Goal: Book appointment/travel/reservation

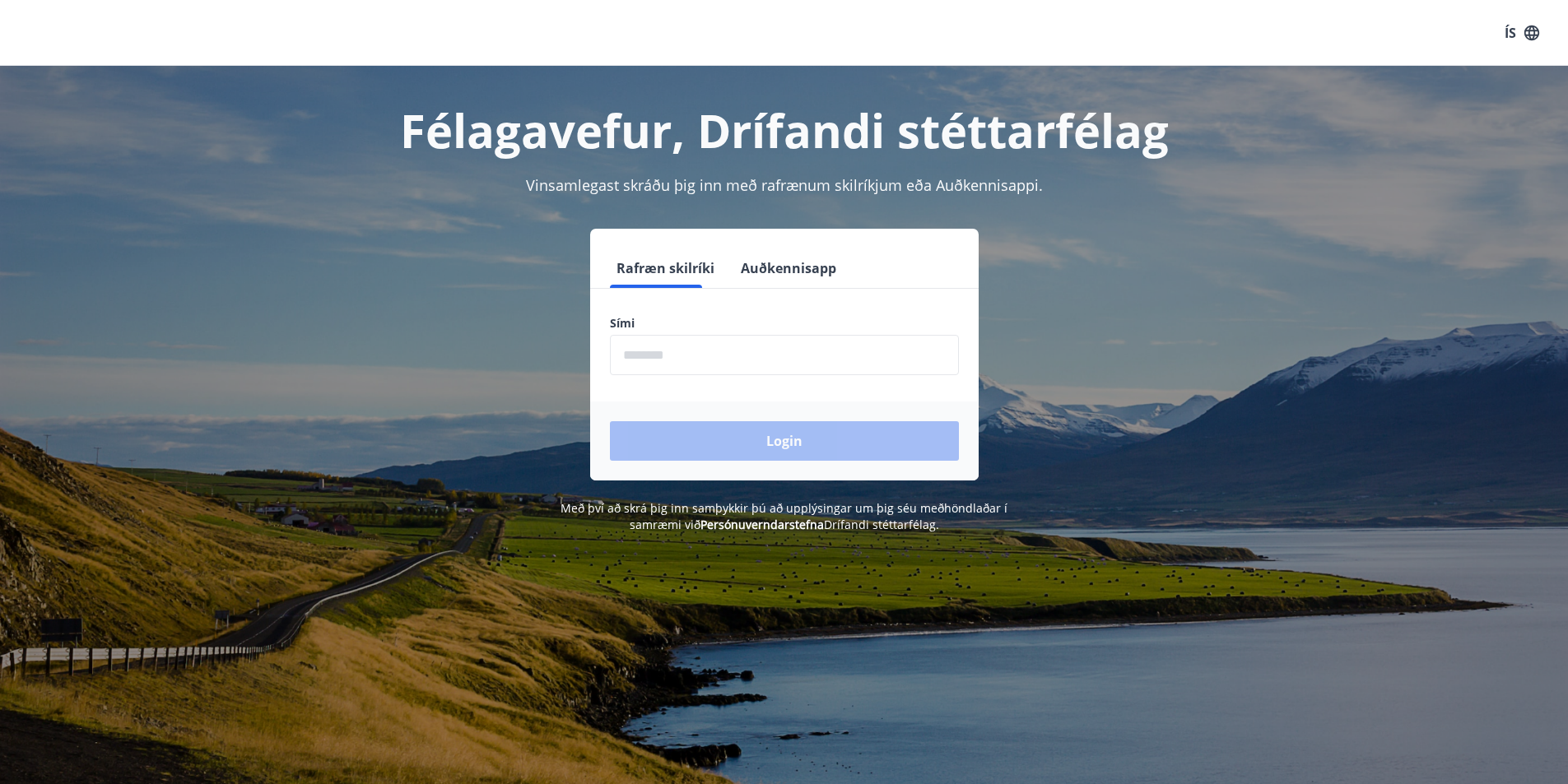
click at [763, 364] on input "phone" at bounding box center [784, 355] width 349 height 40
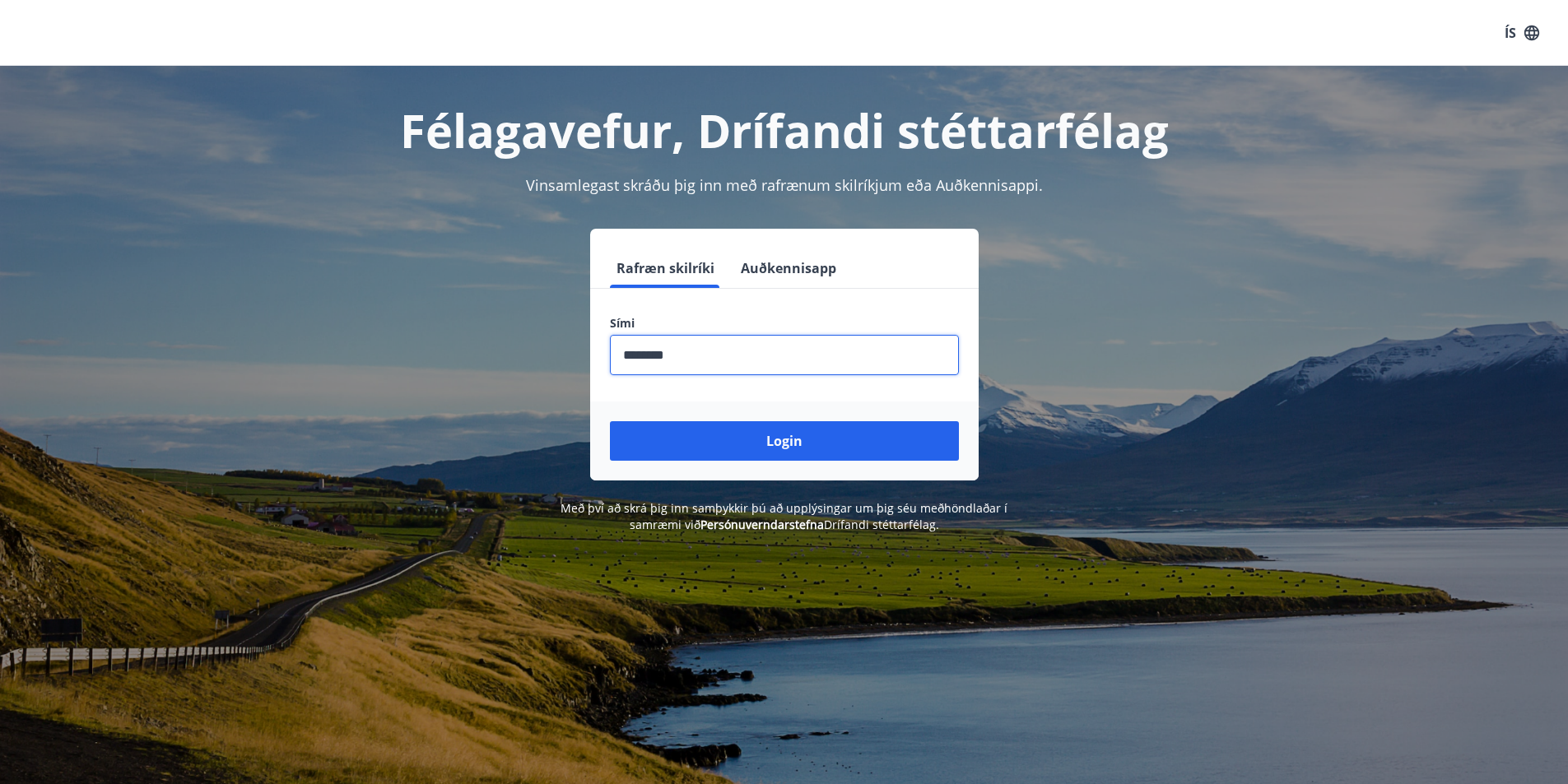
type input "********"
click at [609, 422] on button "Login" at bounding box center [784, 441] width 349 height 39
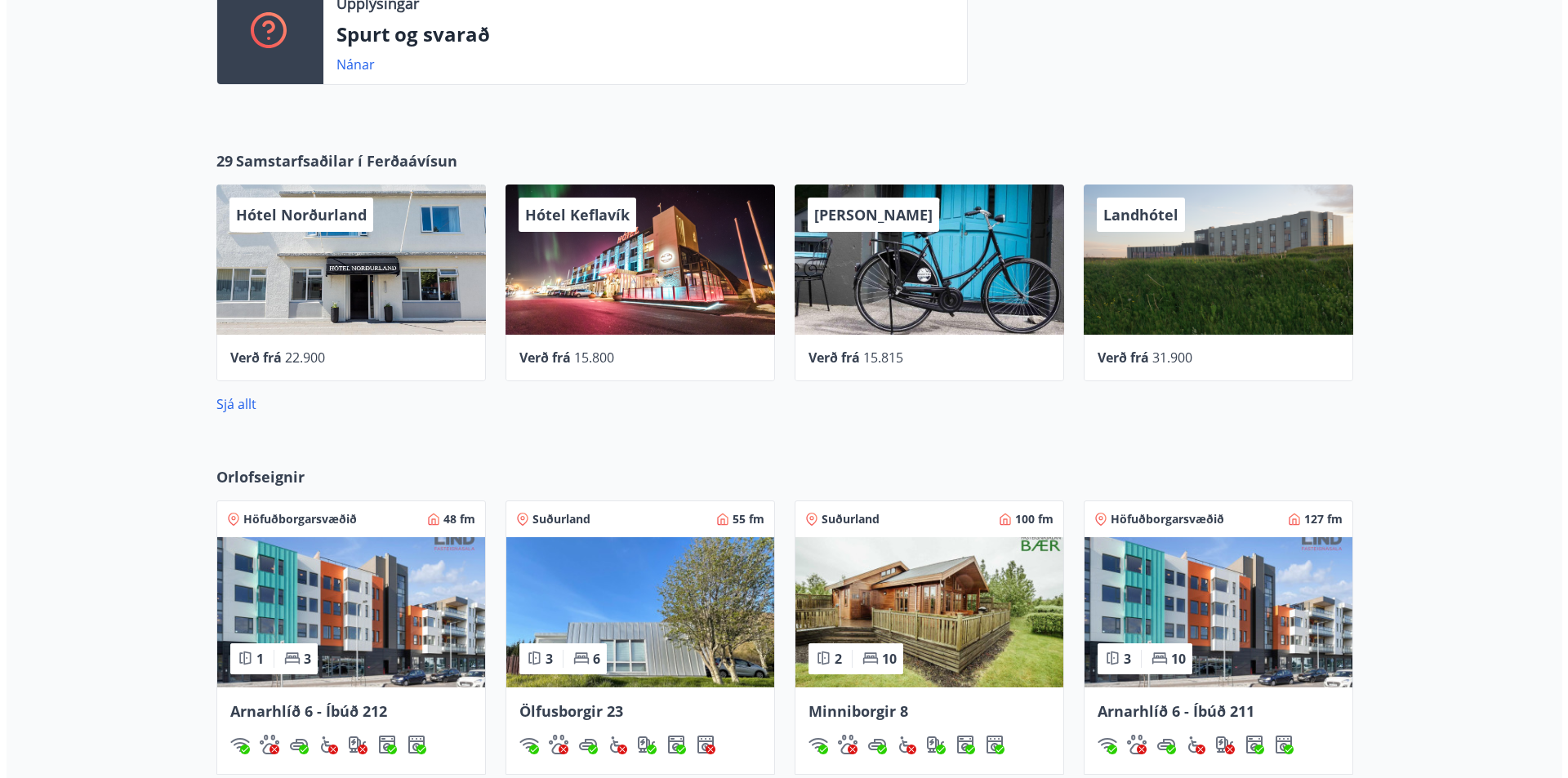
scroll to position [572, 0]
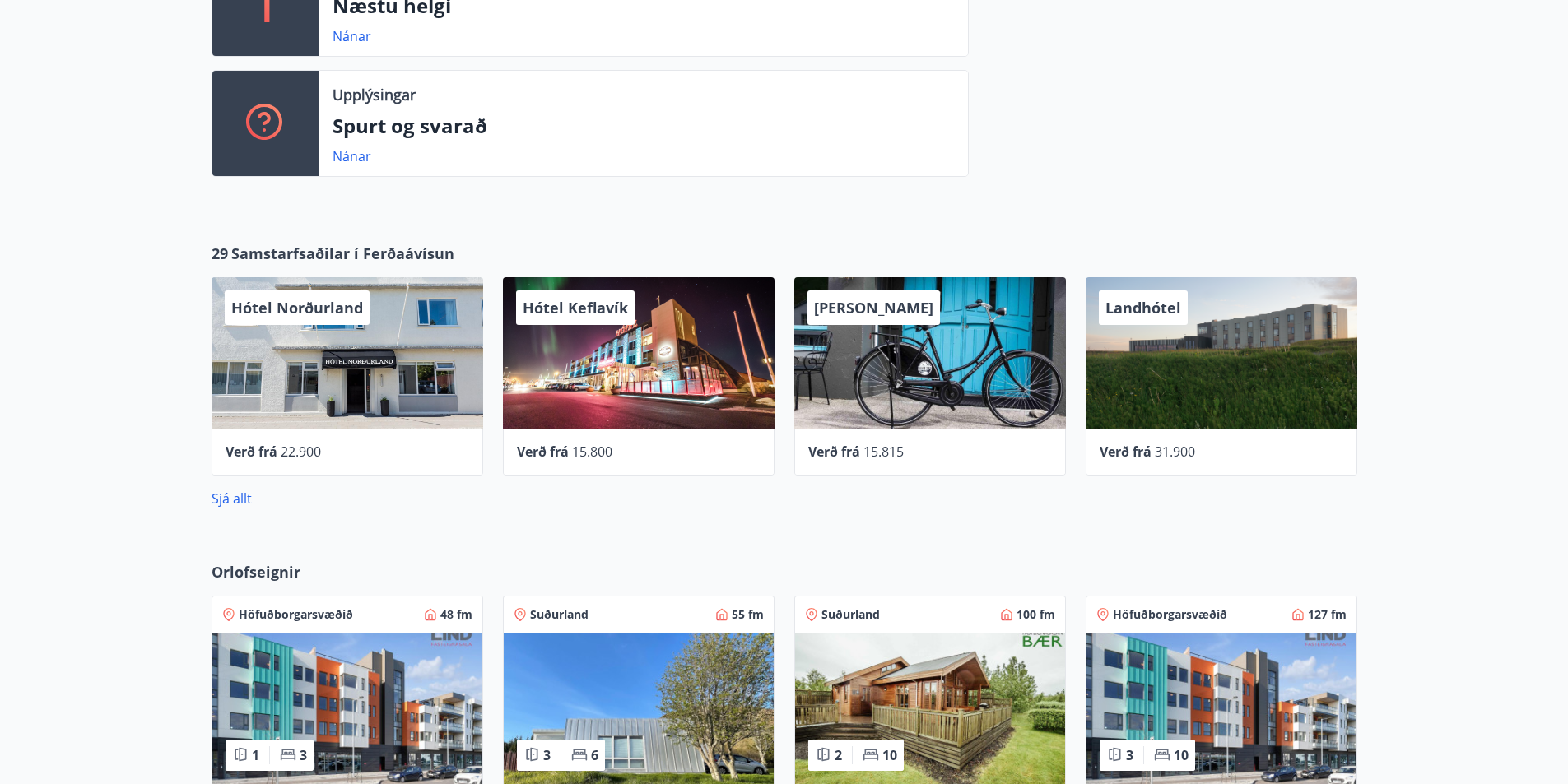
click at [637, 391] on div "Hótel Keflavík" at bounding box center [638, 352] width 271 height 151
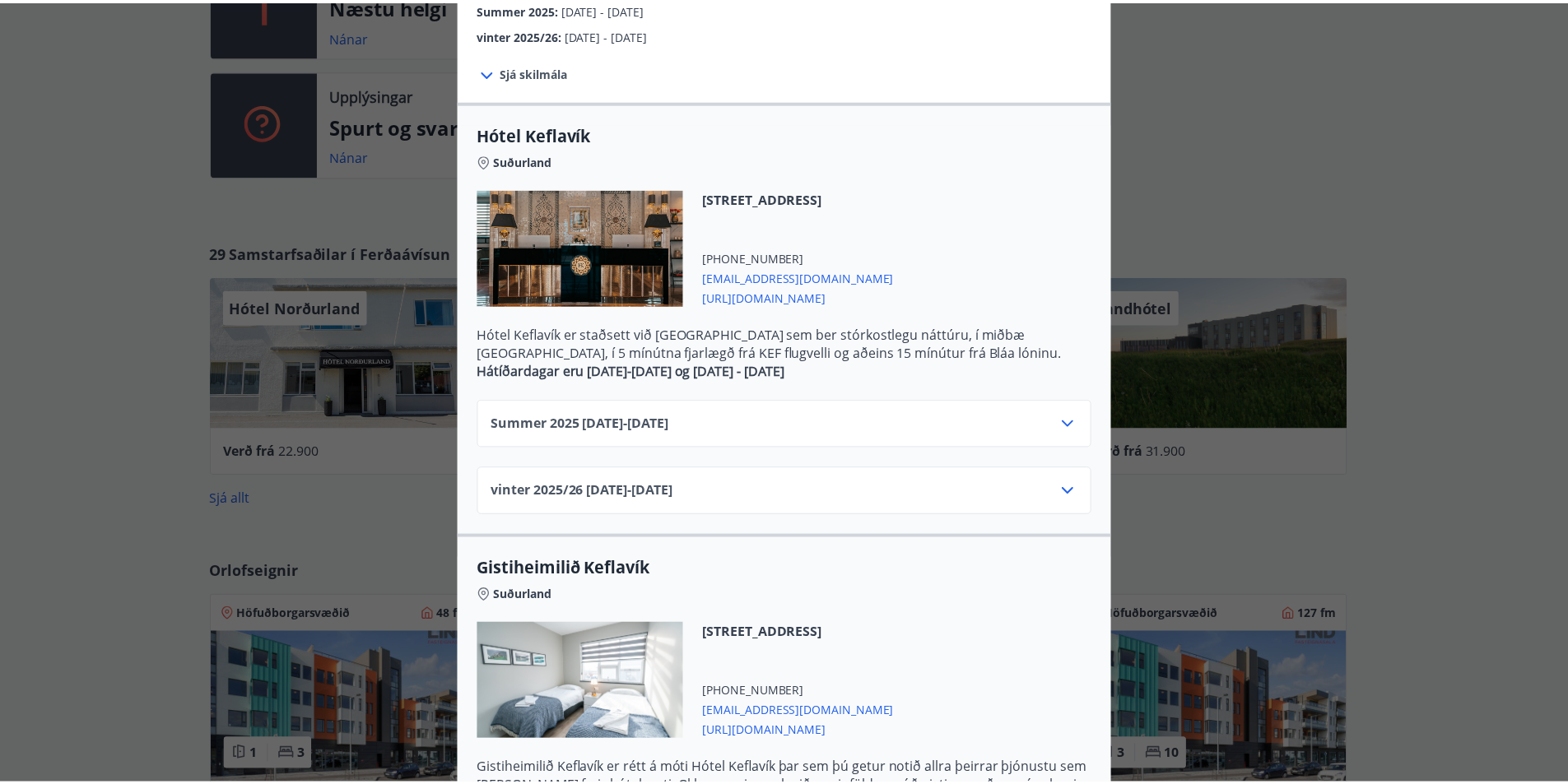
scroll to position [0, 0]
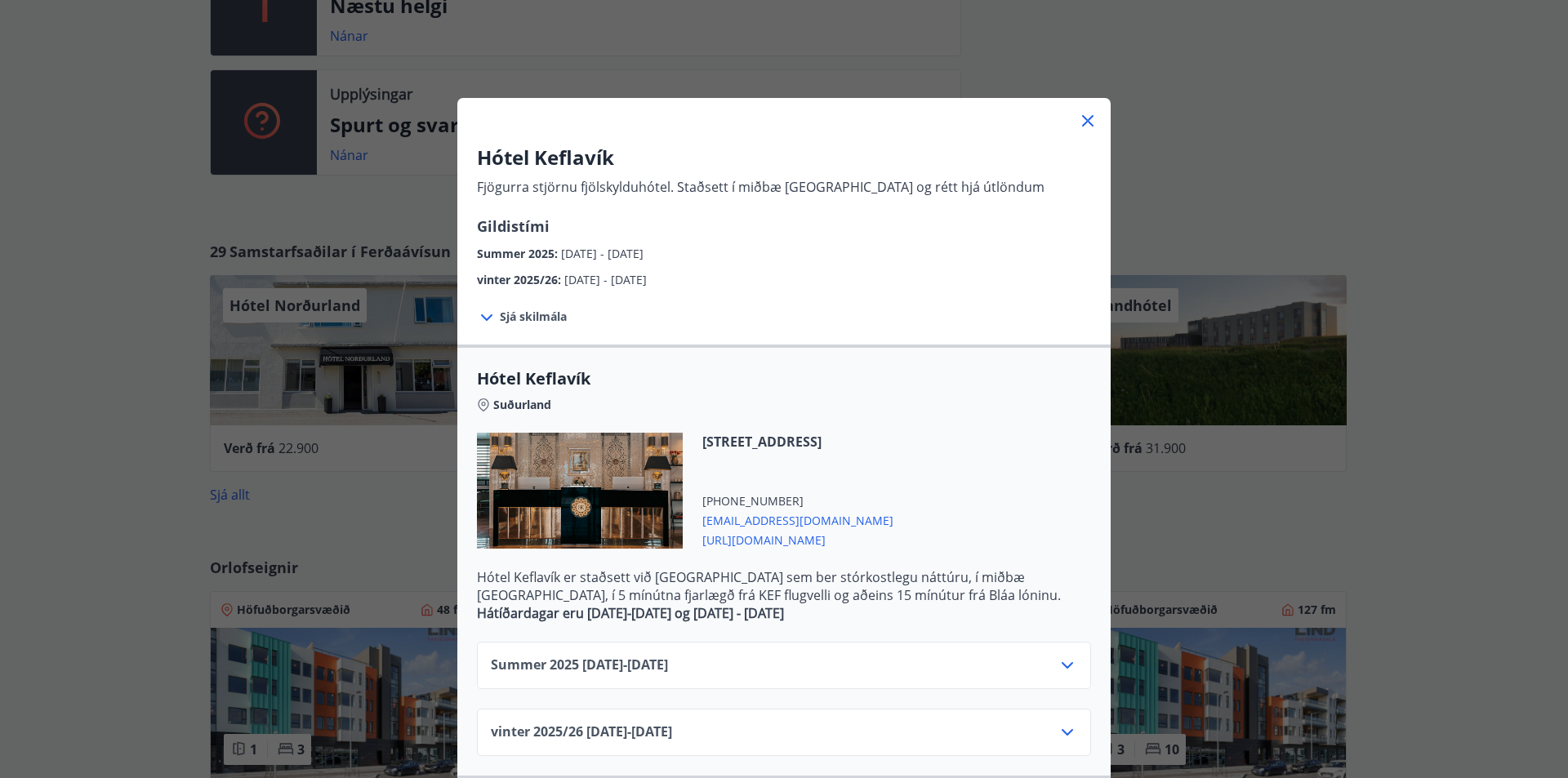
click at [1078, 121] on icon at bounding box center [1088, 121] width 20 height 20
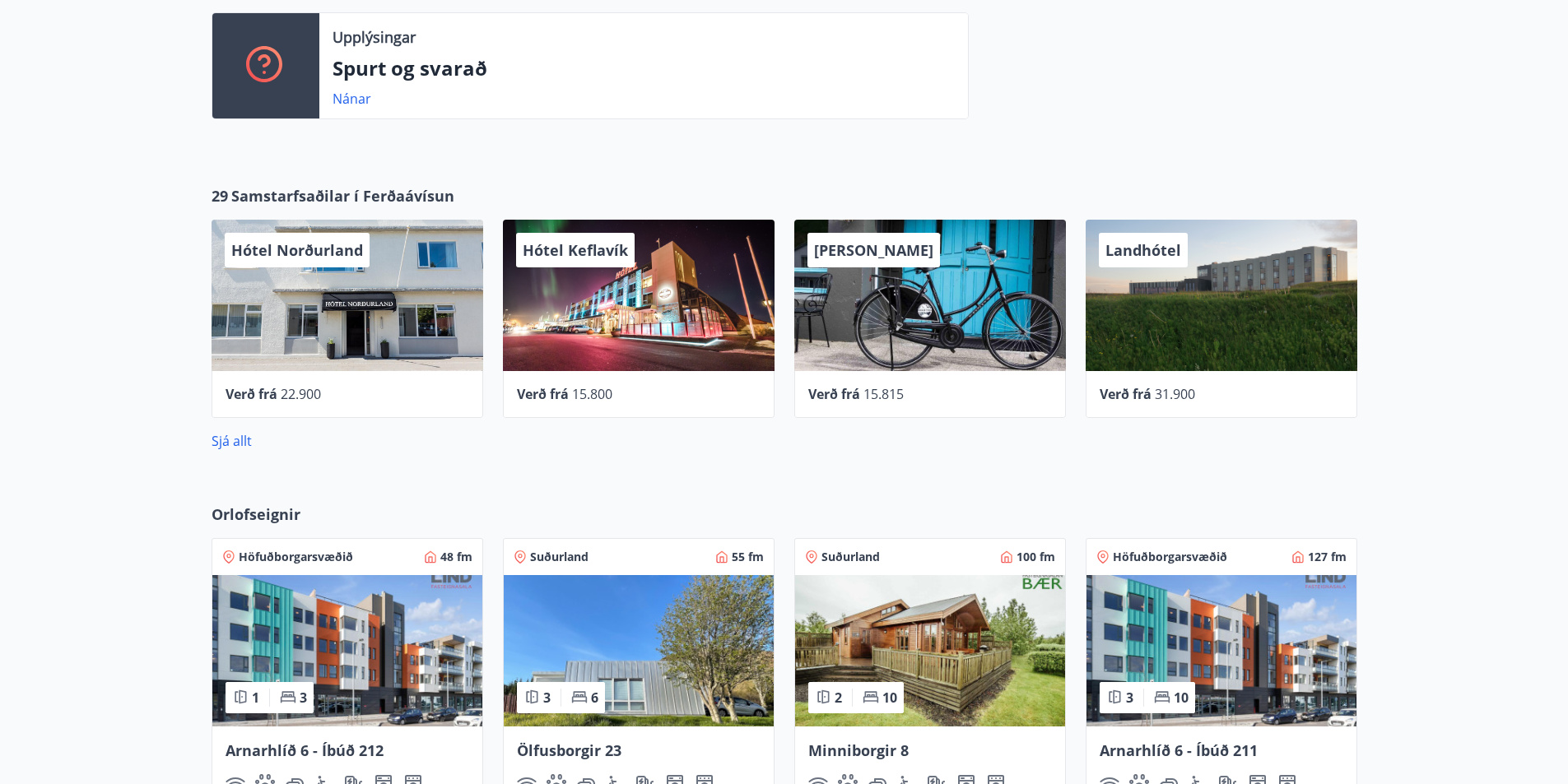
scroll to position [625, 0]
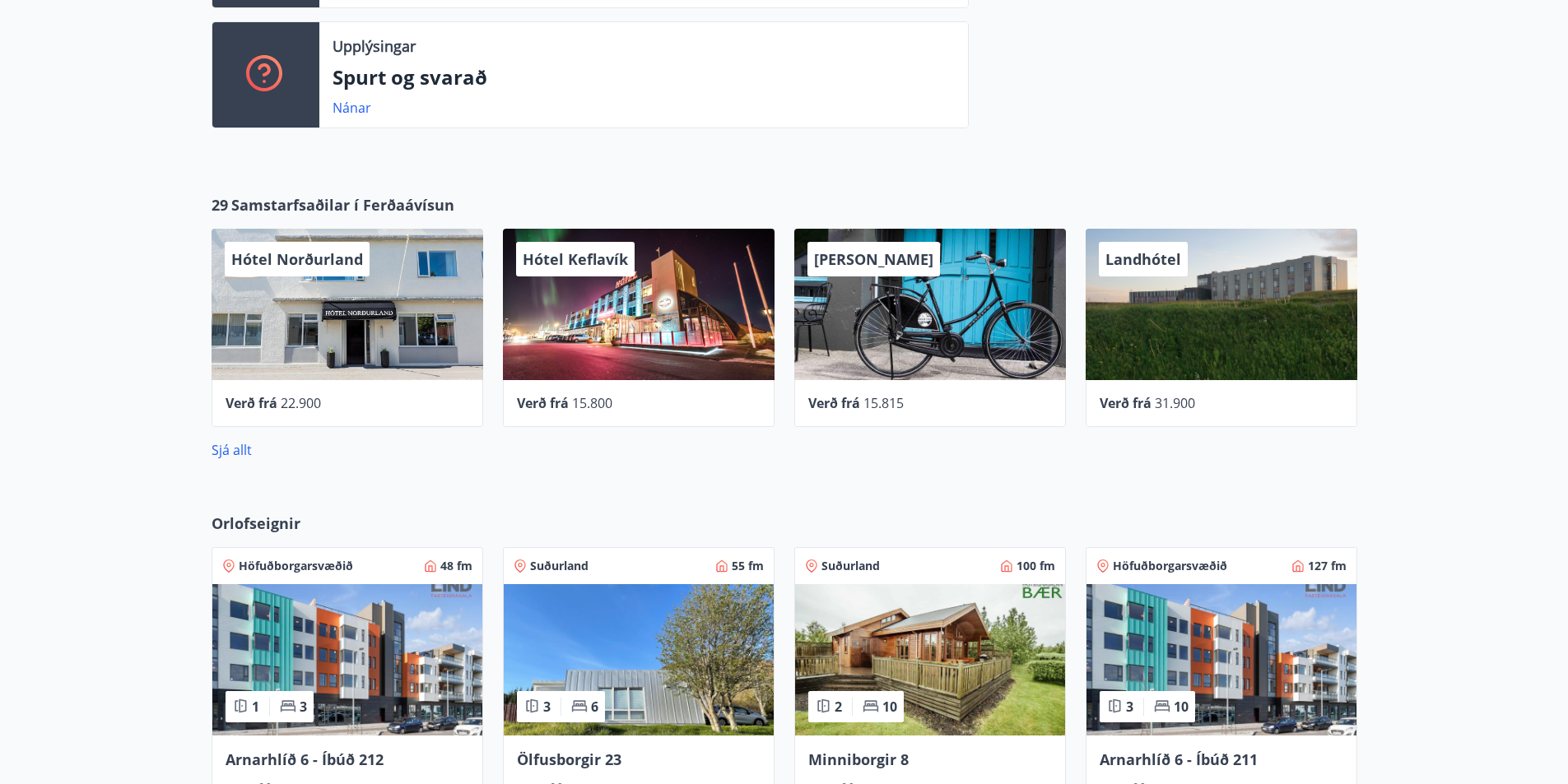
click at [239, 463] on div "29 Samstarfsaðilar í Ferðaávísun Hótel Norðurland Verð frá 22.900 Hótel Keflaví…" at bounding box center [784, 326] width 1568 height 318
click at [252, 449] on div "Sjá allt" at bounding box center [784, 450] width 1146 height 20
click at [247, 451] on link "Sjá allt" at bounding box center [231, 450] width 40 height 18
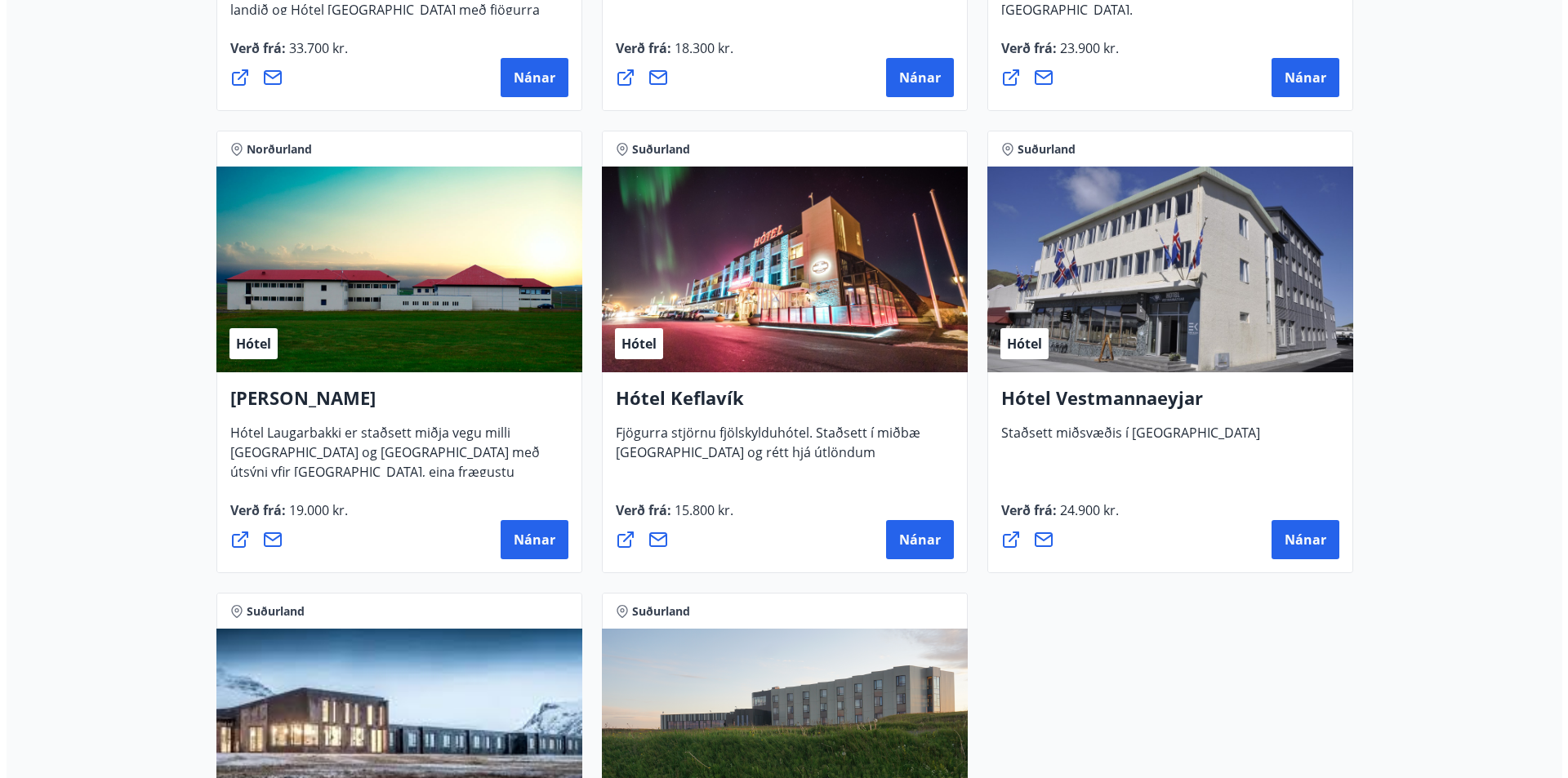
scroll to position [3920, 0]
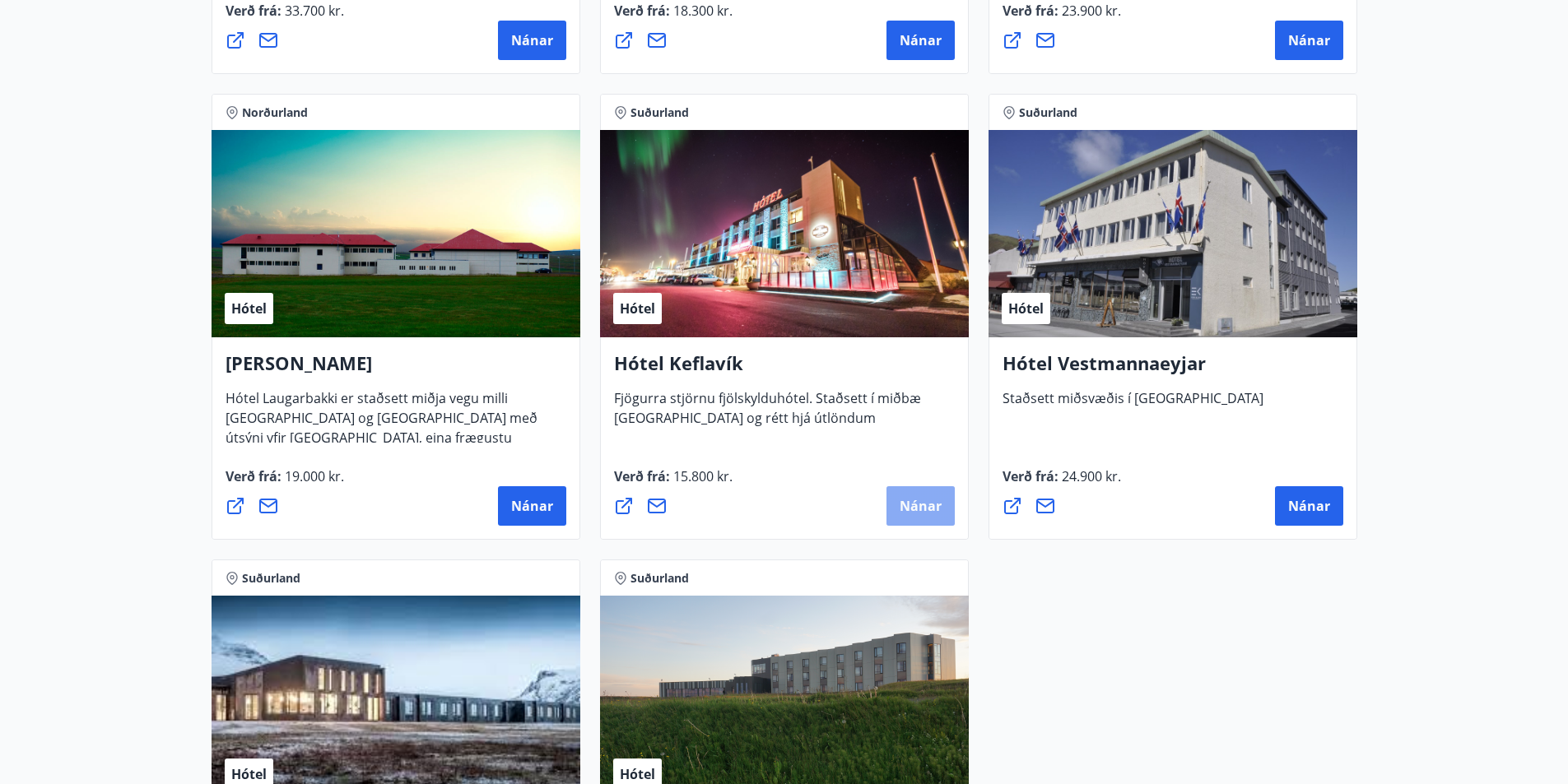
click at [908, 510] on span "Nánar" at bounding box center [920, 506] width 42 height 18
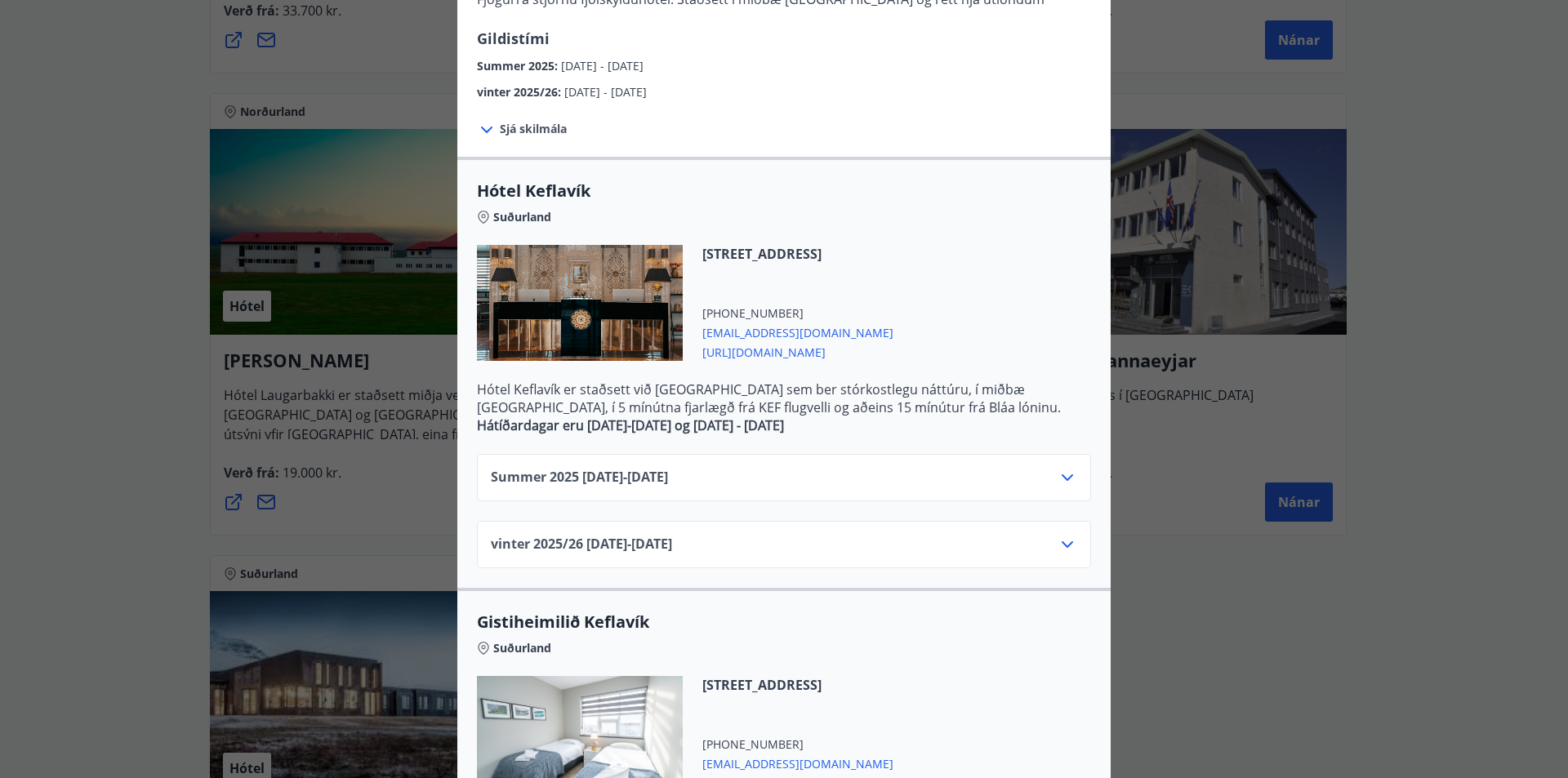
scroll to position [245, 0]
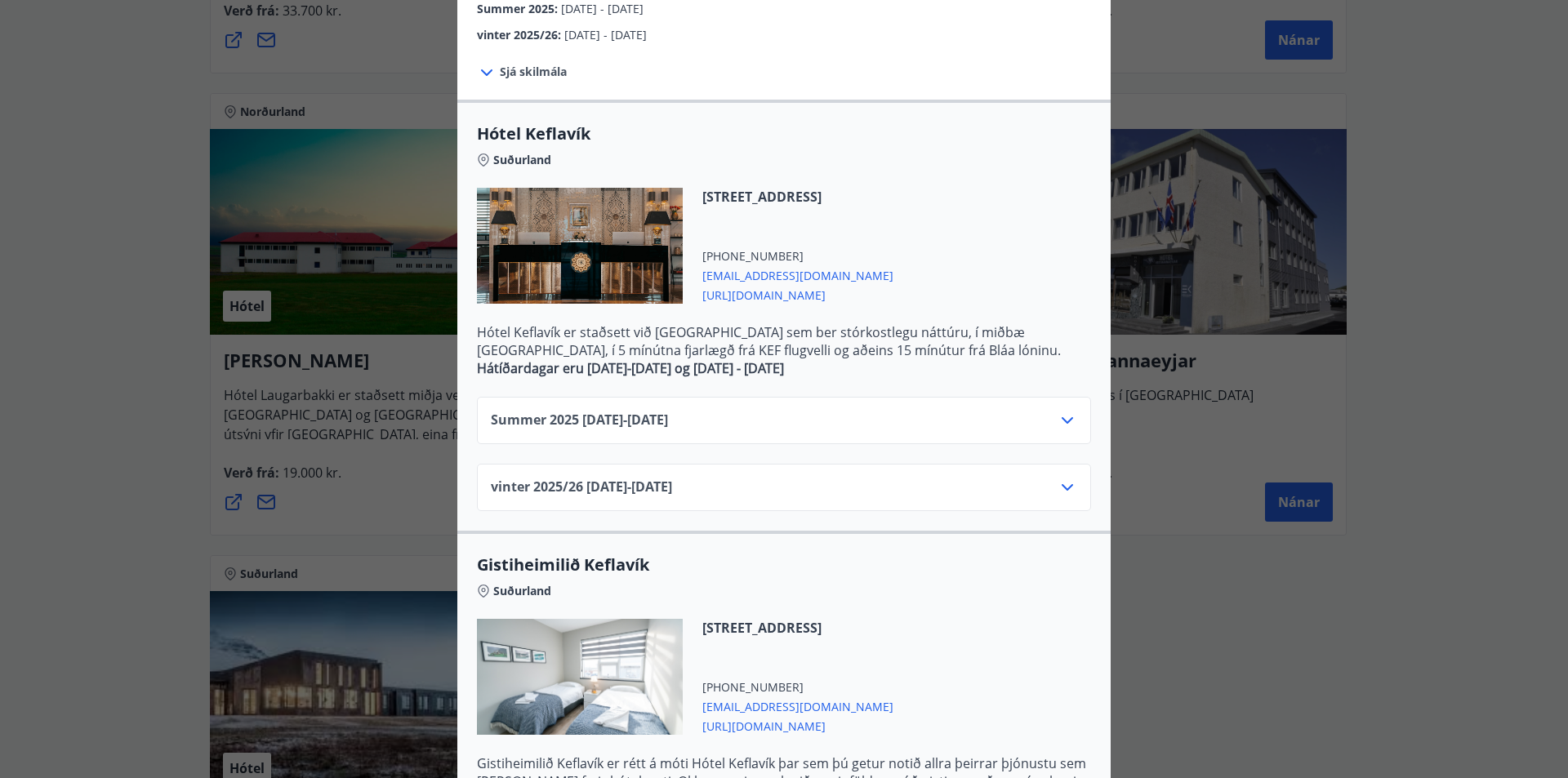
click at [716, 420] on div "Summer [PHONE_NUMBER][DATE] - [DATE]" at bounding box center [784, 427] width 587 height 32
click at [1044, 421] on div "Summer [PHONE_NUMBER][DATE] - [DATE]" at bounding box center [784, 427] width 587 height 32
click at [1057, 419] on icon at bounding box center [1067, 421] width 20 height 20
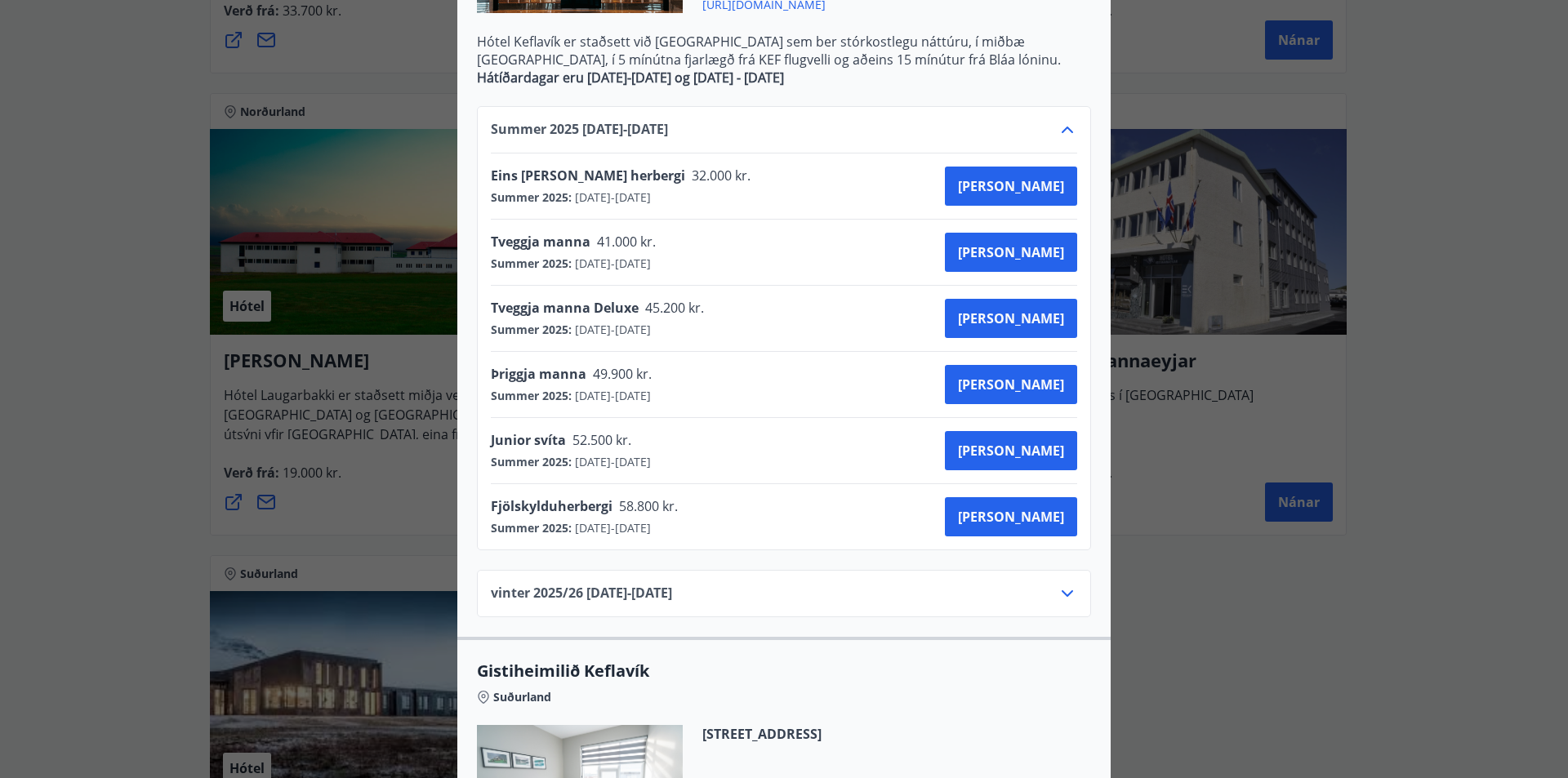
scroll to position [572, 0]
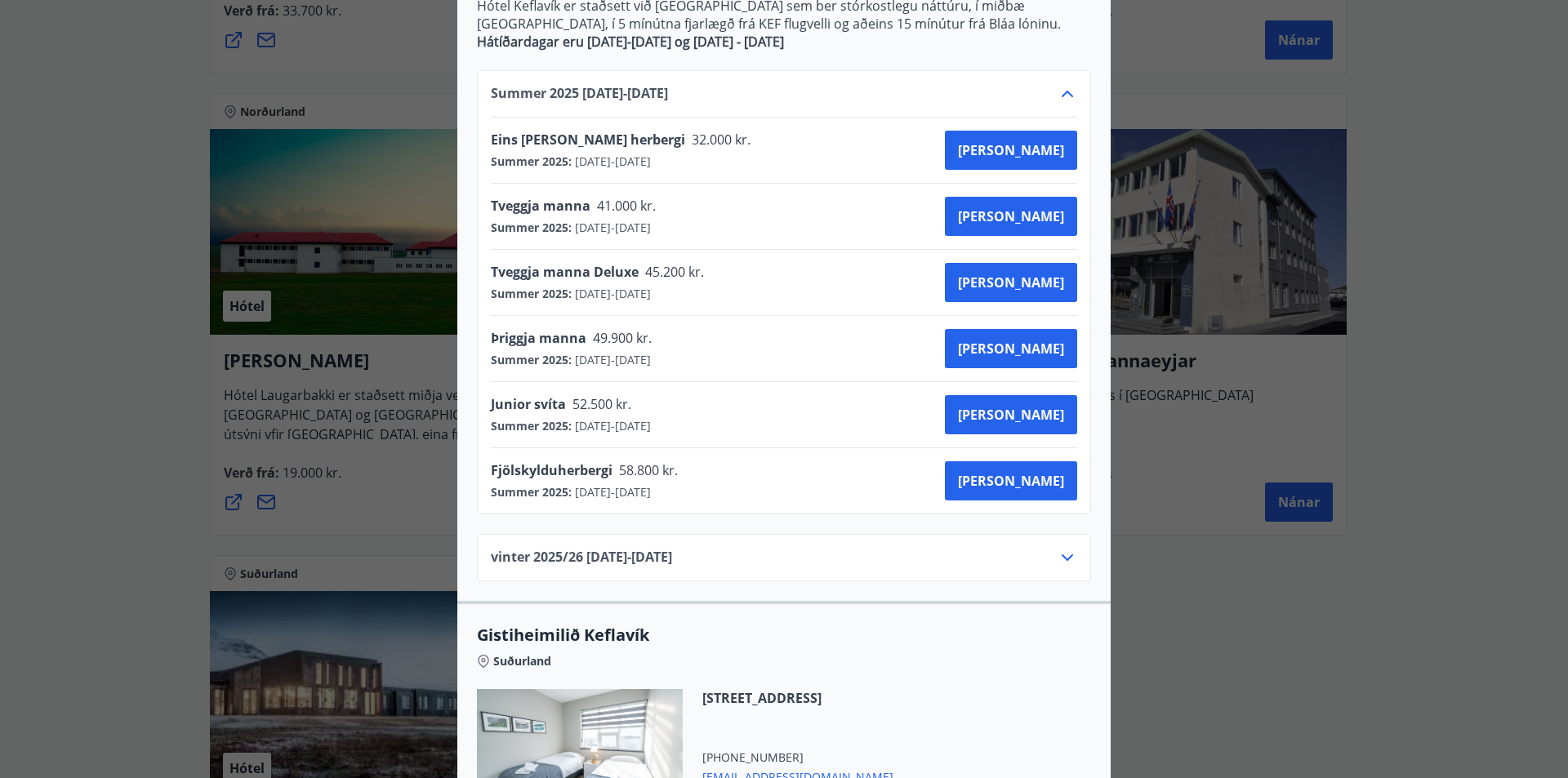
click at [1057, 560] on icon at bounding box center [1067, 558] width 20 height 20
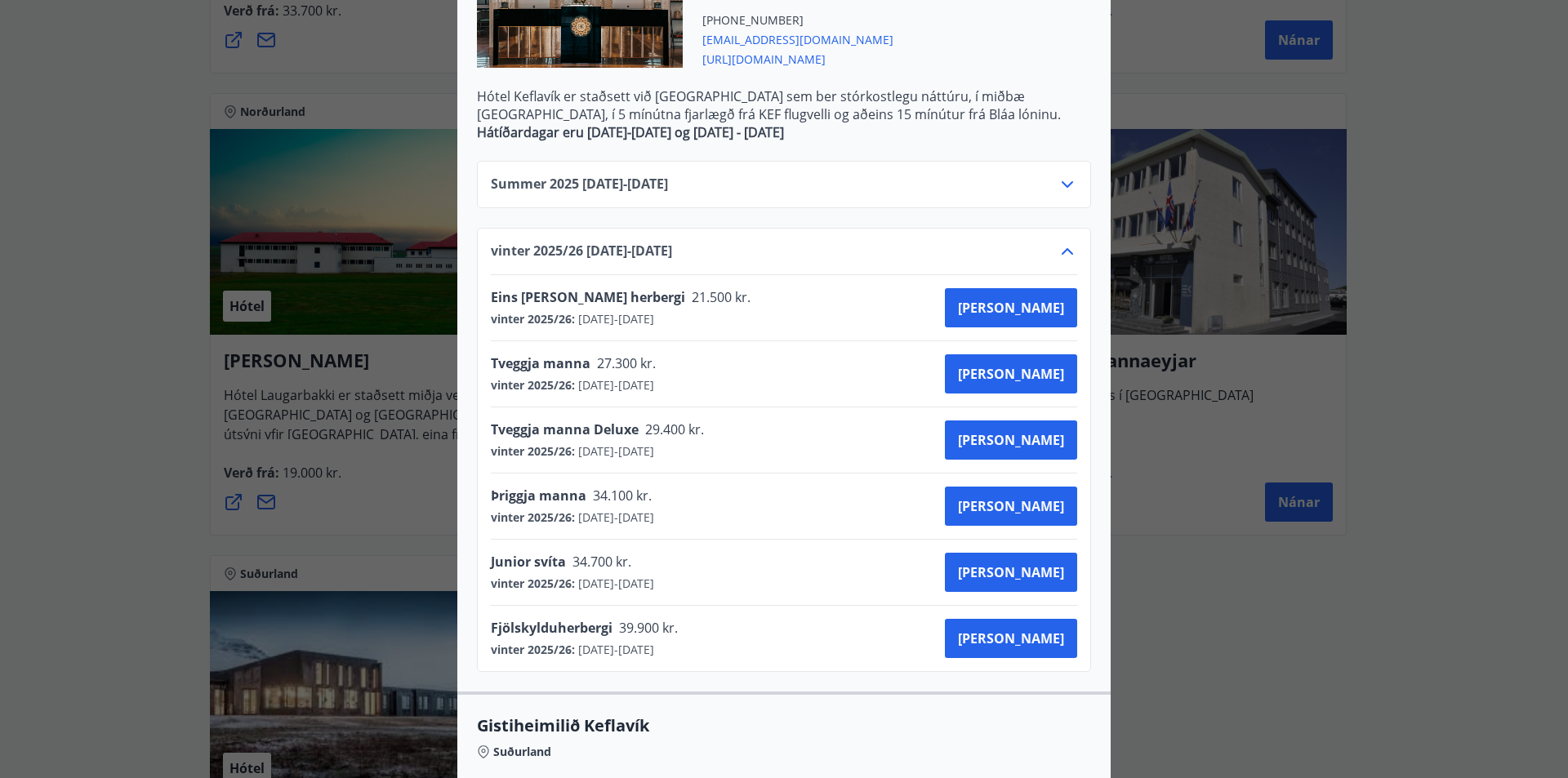
scroll to position [490, 0]
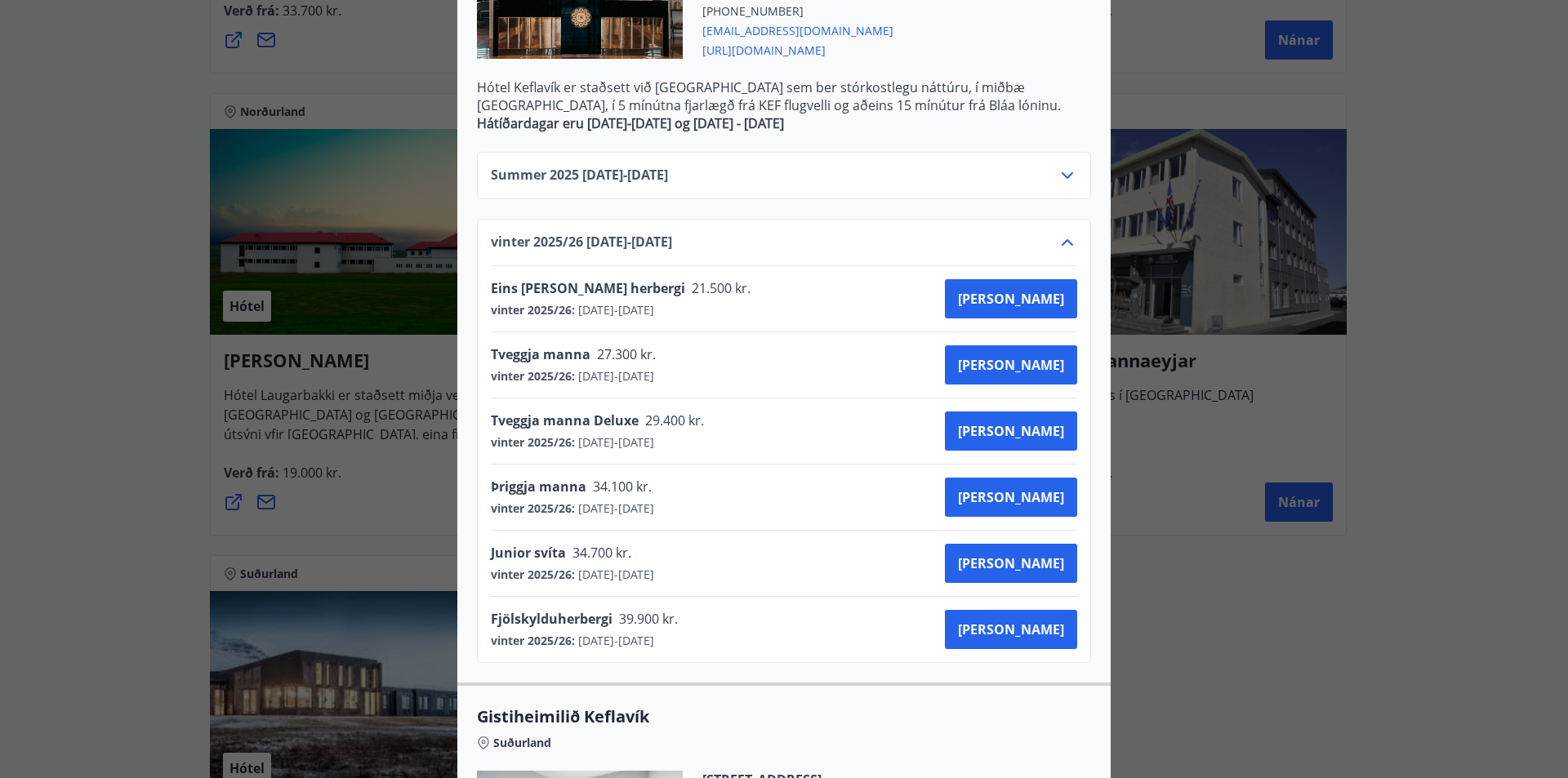
click at [816, 168] on div "Summer [PHONE_NUMBER][DATE] - [DATE]" at bounding box center [784, 181] width 587 height 32
click at [1070, 173] on icon at bounding box center [1067, 176] width 20 height 20
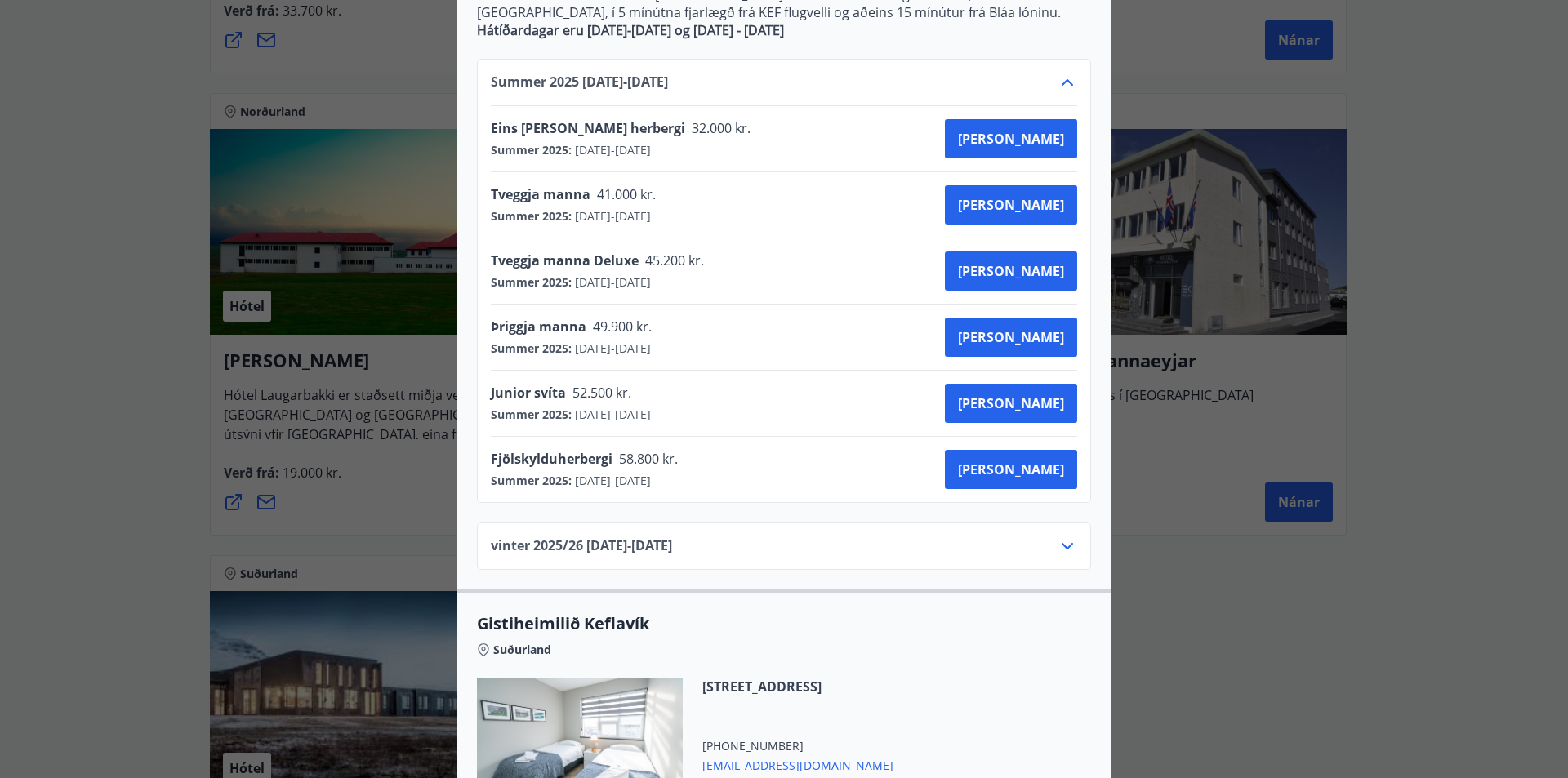
scroll to position [817, 0]
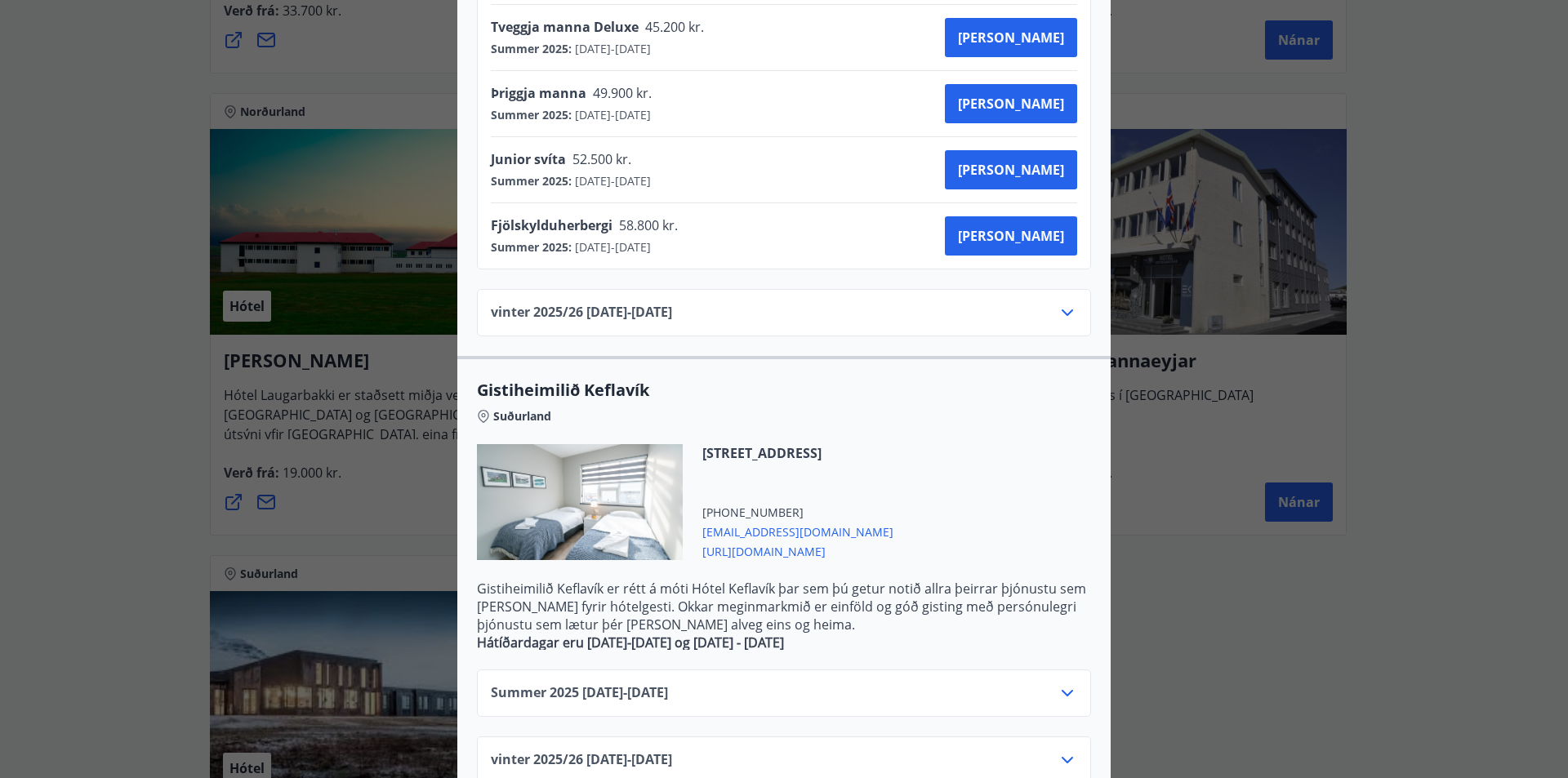
click at [873, 322] on div "vinter 2025/[PHONE_NUMBER][DATE] - [DATE]" at bounding box center [784, 319] width 587 height 32
click at [1057, 315] on icon at bounding box center [1067, 313] width 20 height 20
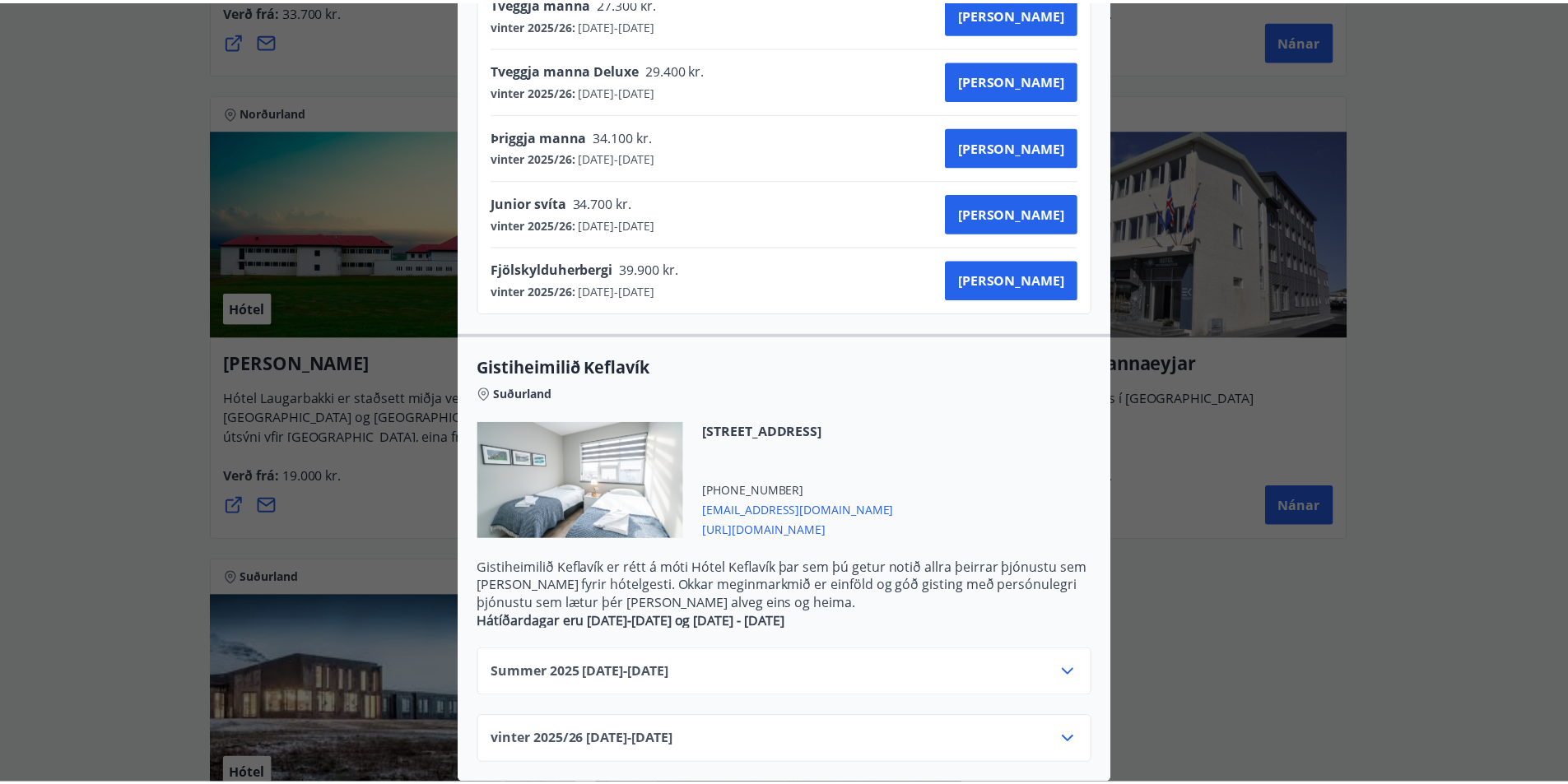
scroll to position [0, 0]
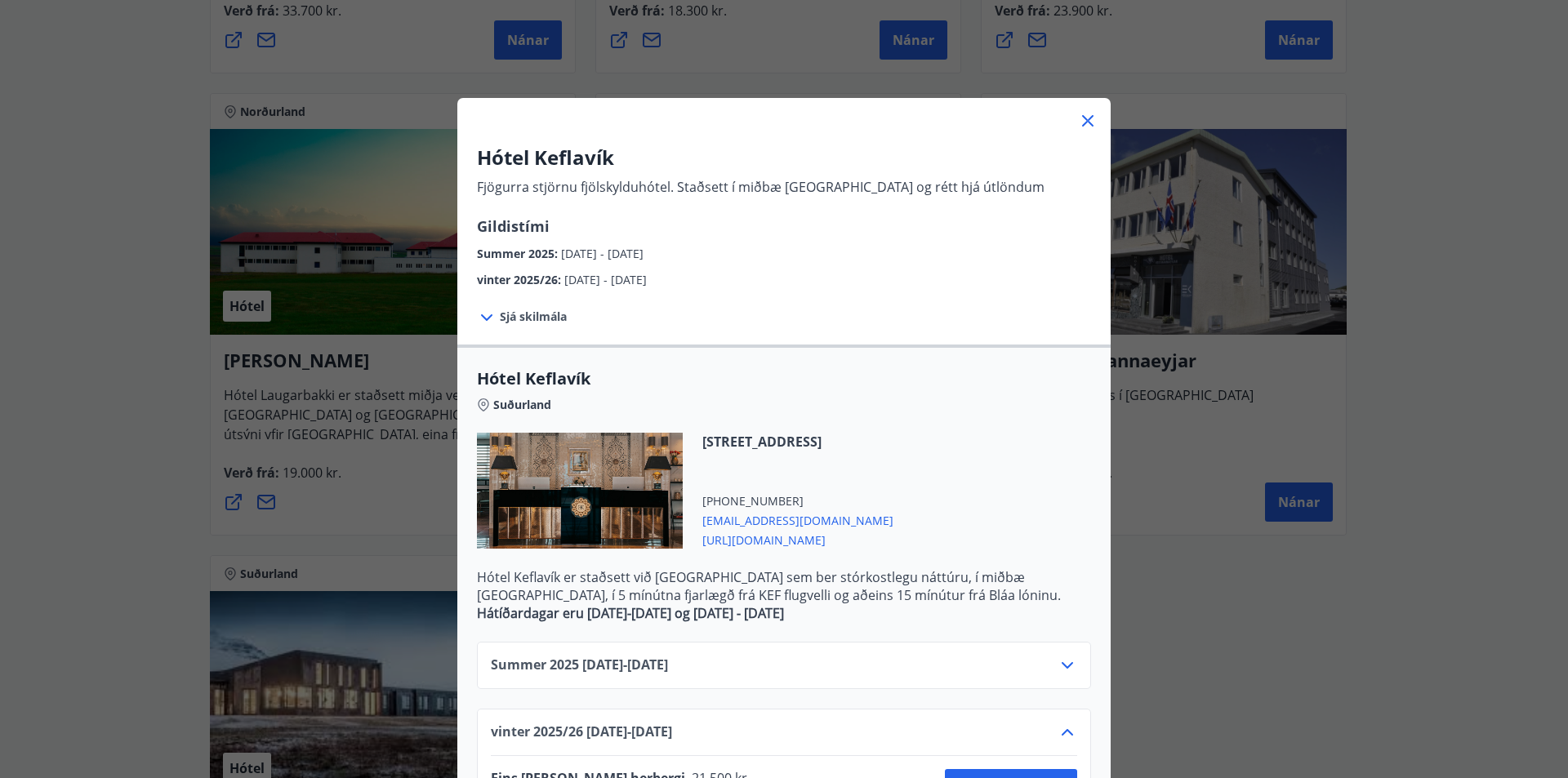
click at [1083, 126] on icon at bounding box center [1088, 121] width 20 height 20
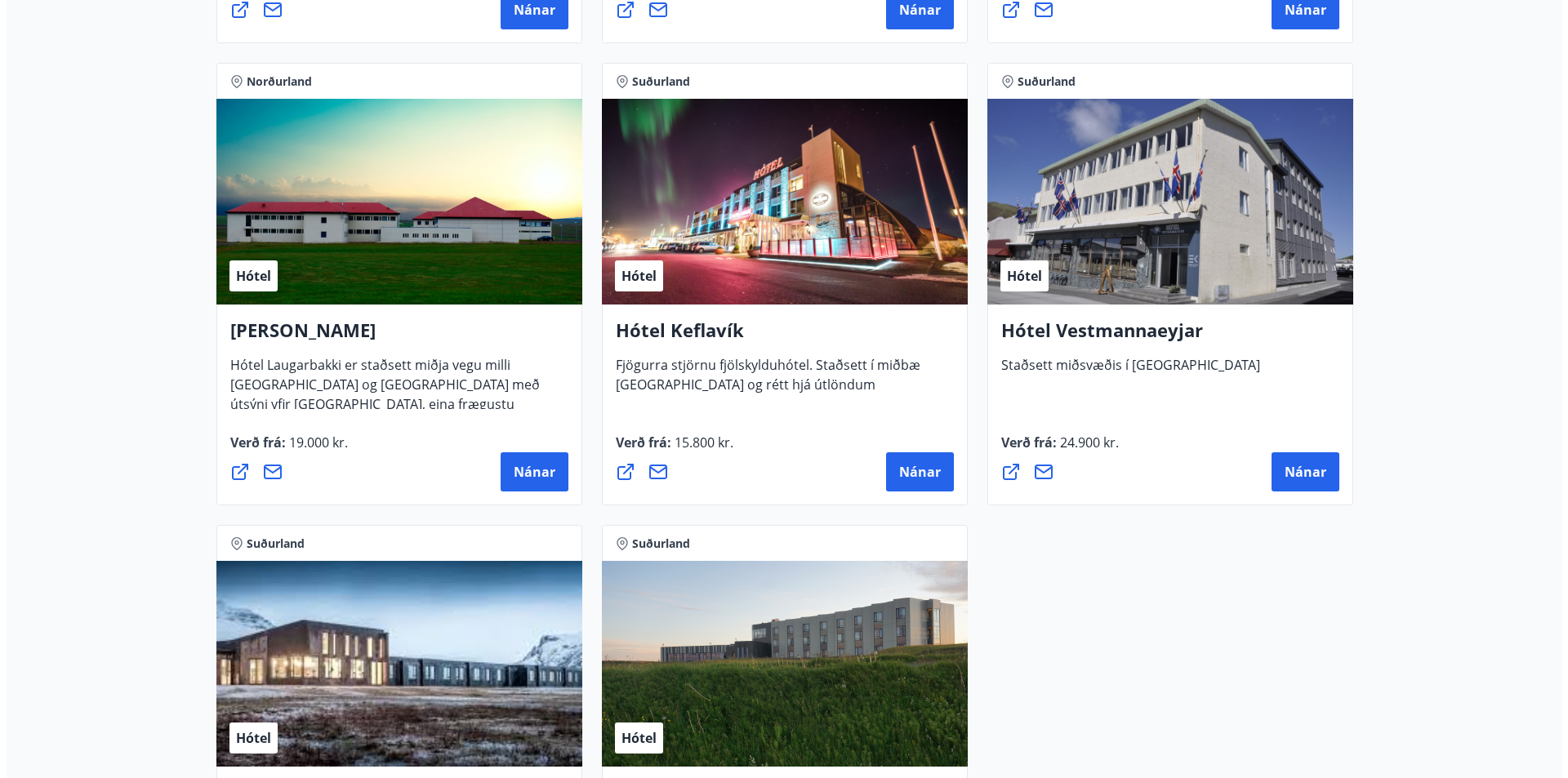
scroll to position [3943, 0]
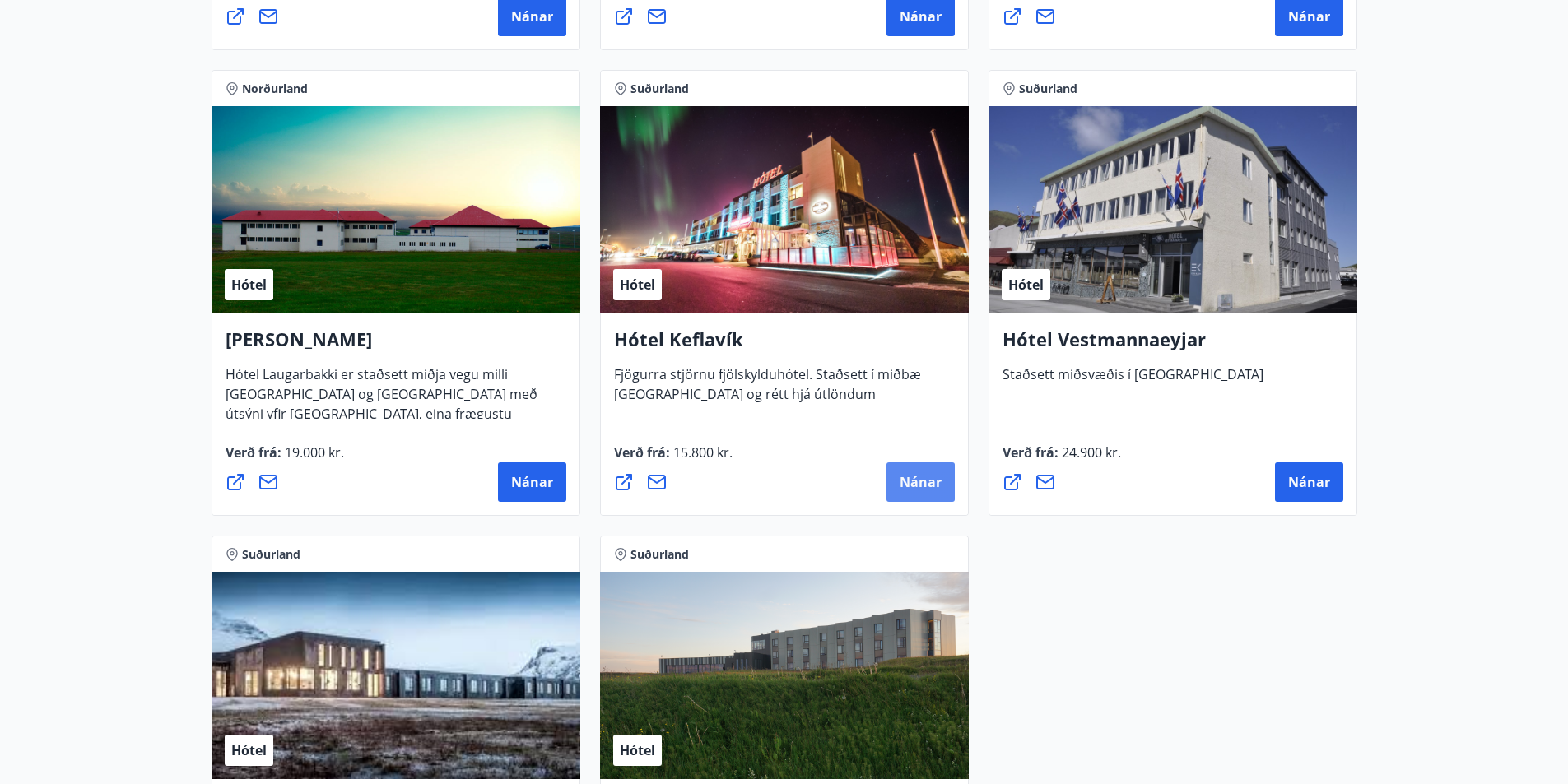
click at [922, 480] on span "Nánar" at bounding box center [920, 483] width 42 height 18
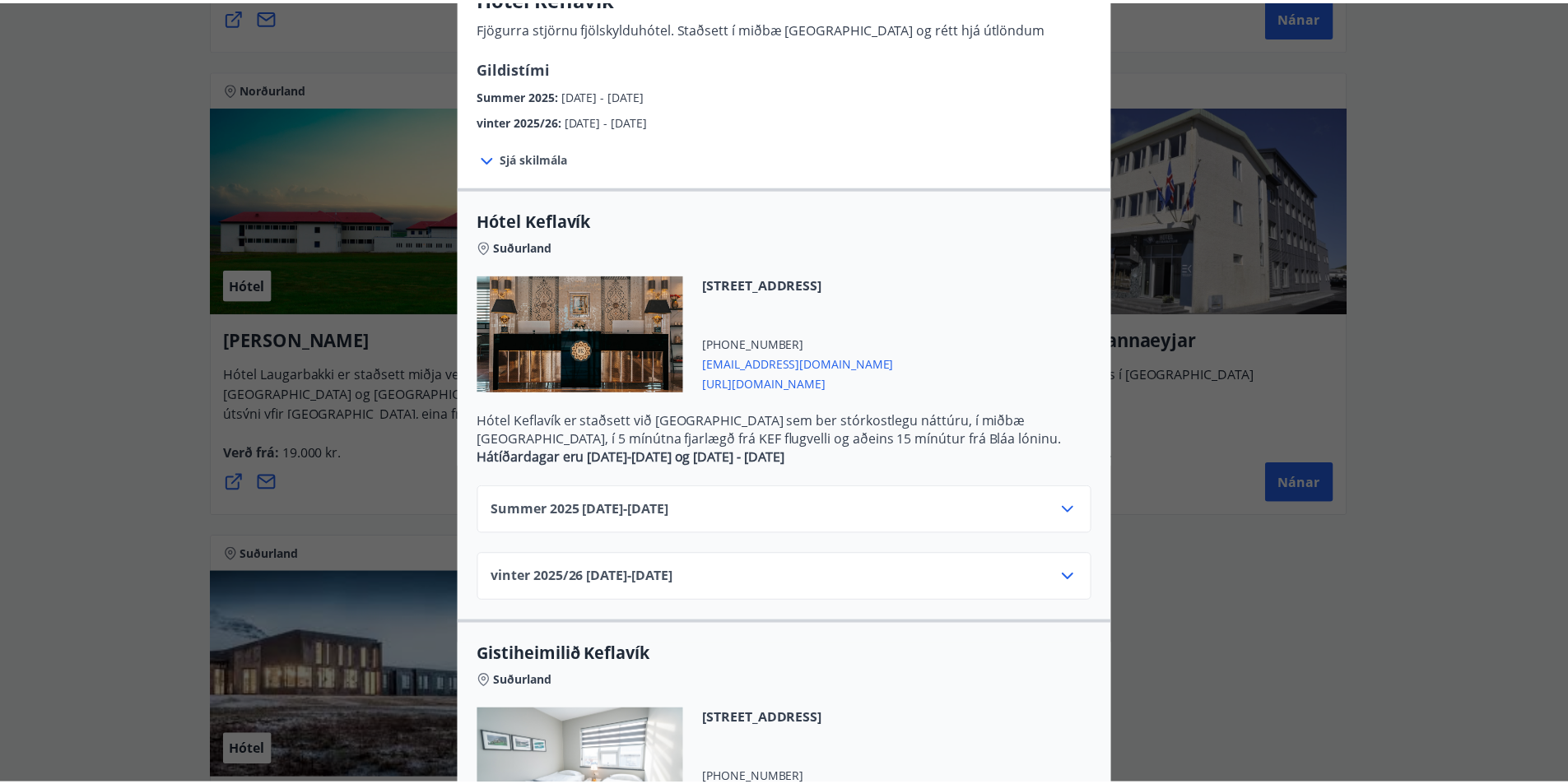
scroll to position [0, 0]
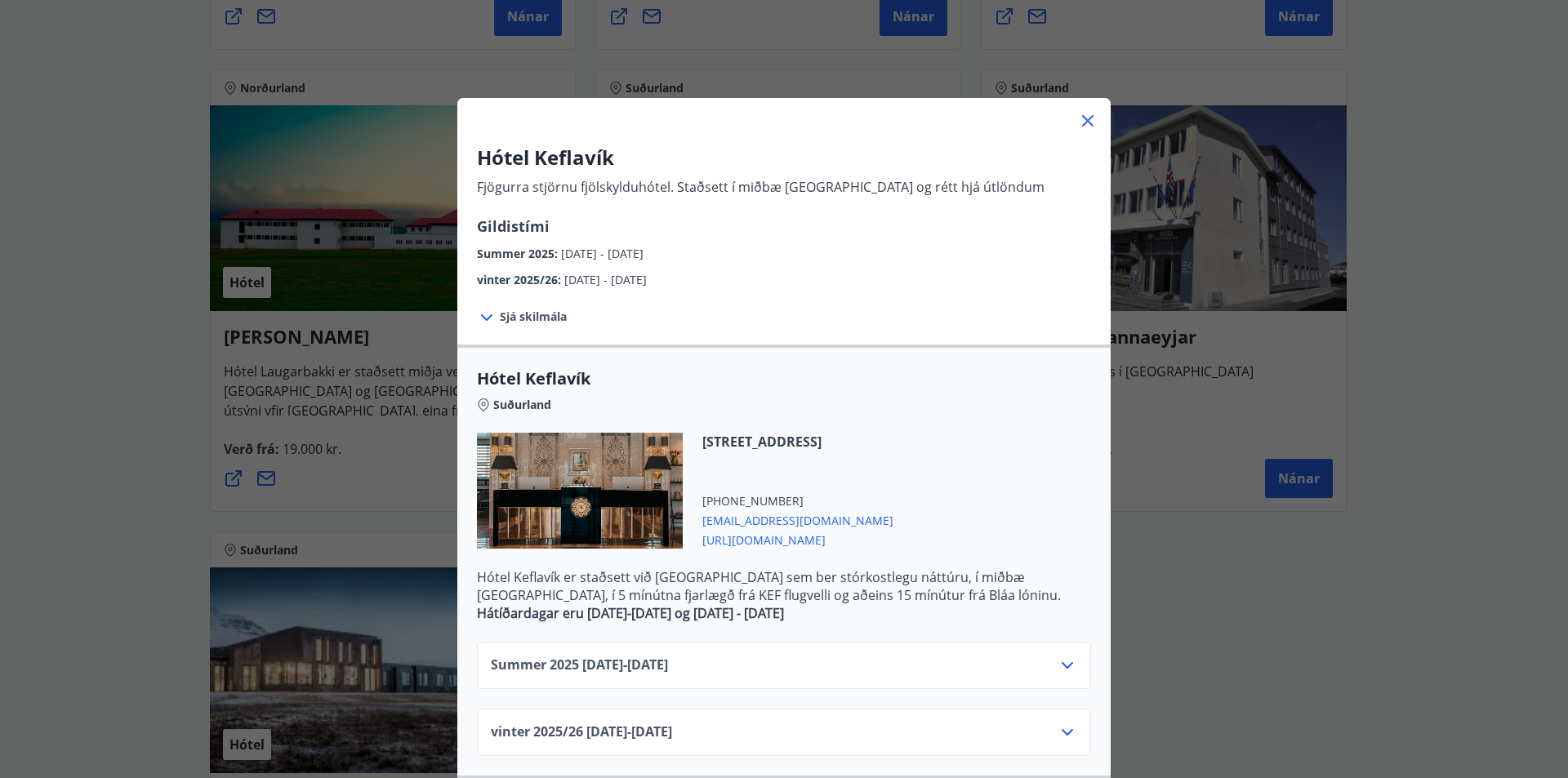
click at [1090, 114] on icon at bounding box center [1088, 121] width 20 height 20
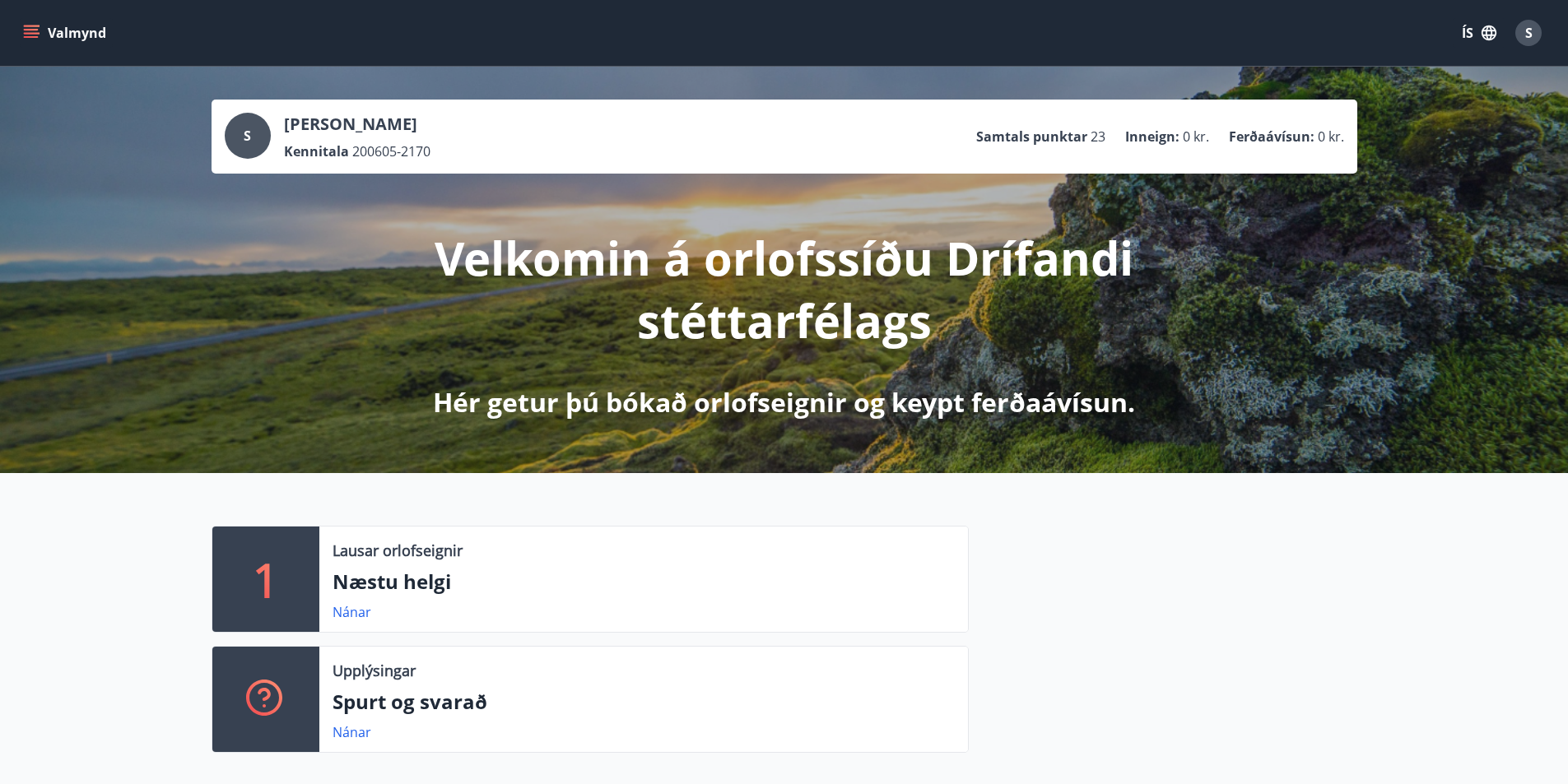
click at [43, 38] on button "Valmynd" at bounding box center [66, 33] width 93 height 29
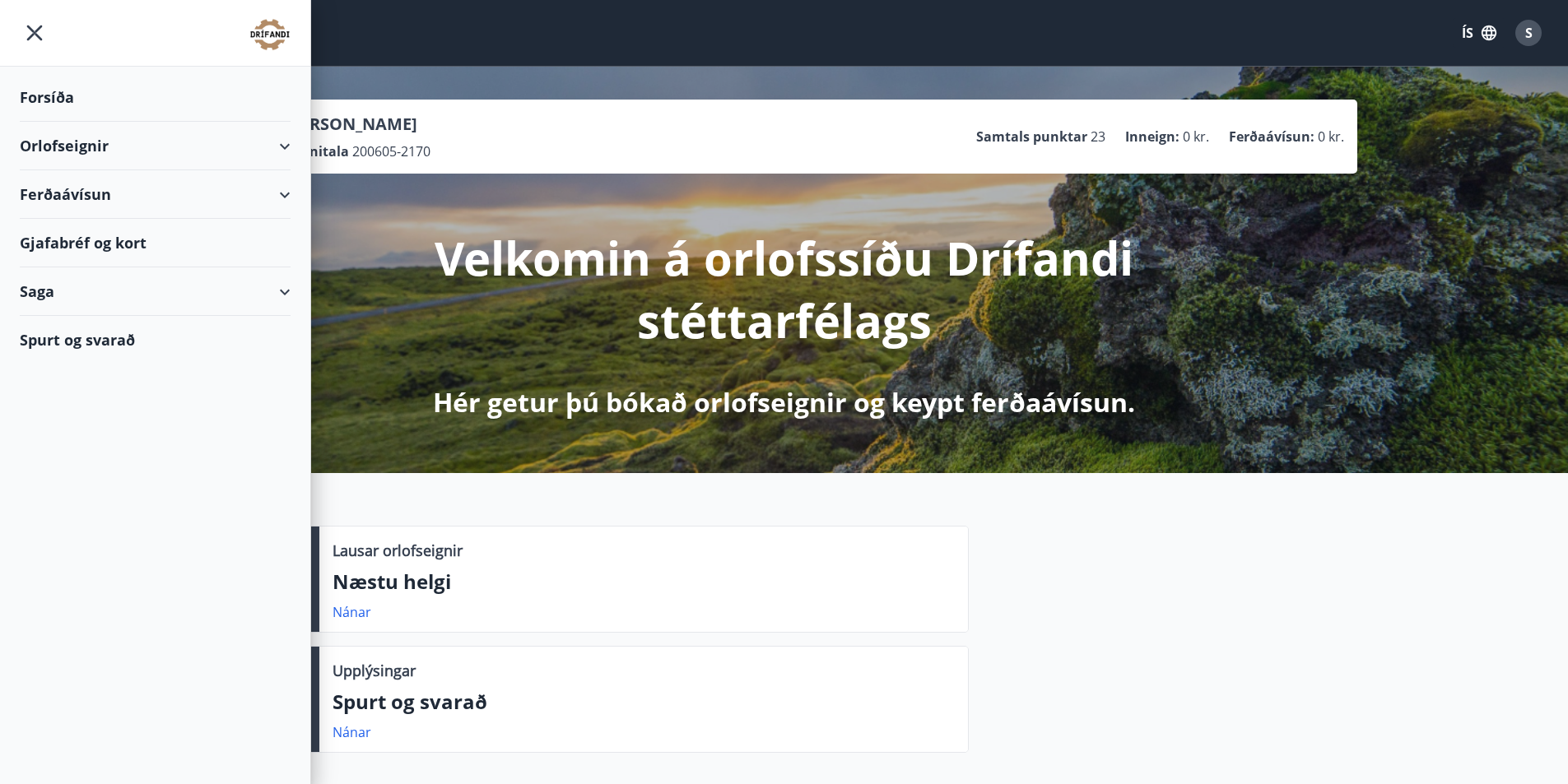
click at [107, 231] on div "Gjafabréf og kort" at bounding box center [155, 243] width 271 height 48
click at [33, 11] on div at bounding box center [155, 33] width 311 height 67
click at [35, 29] on icon "menu" at bounding box center [34, 33] width 29 height 29
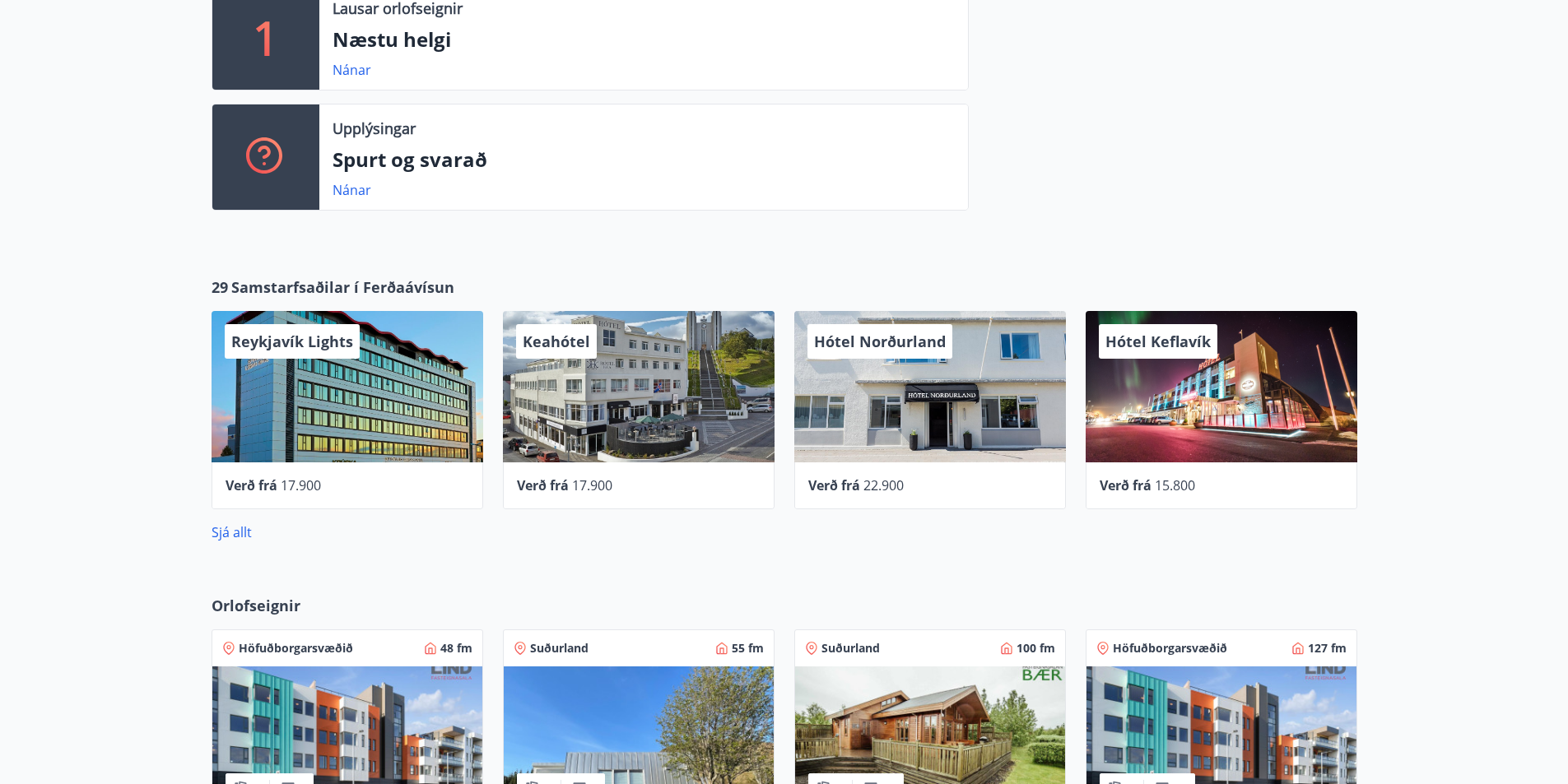
scroll to position [789, 0]
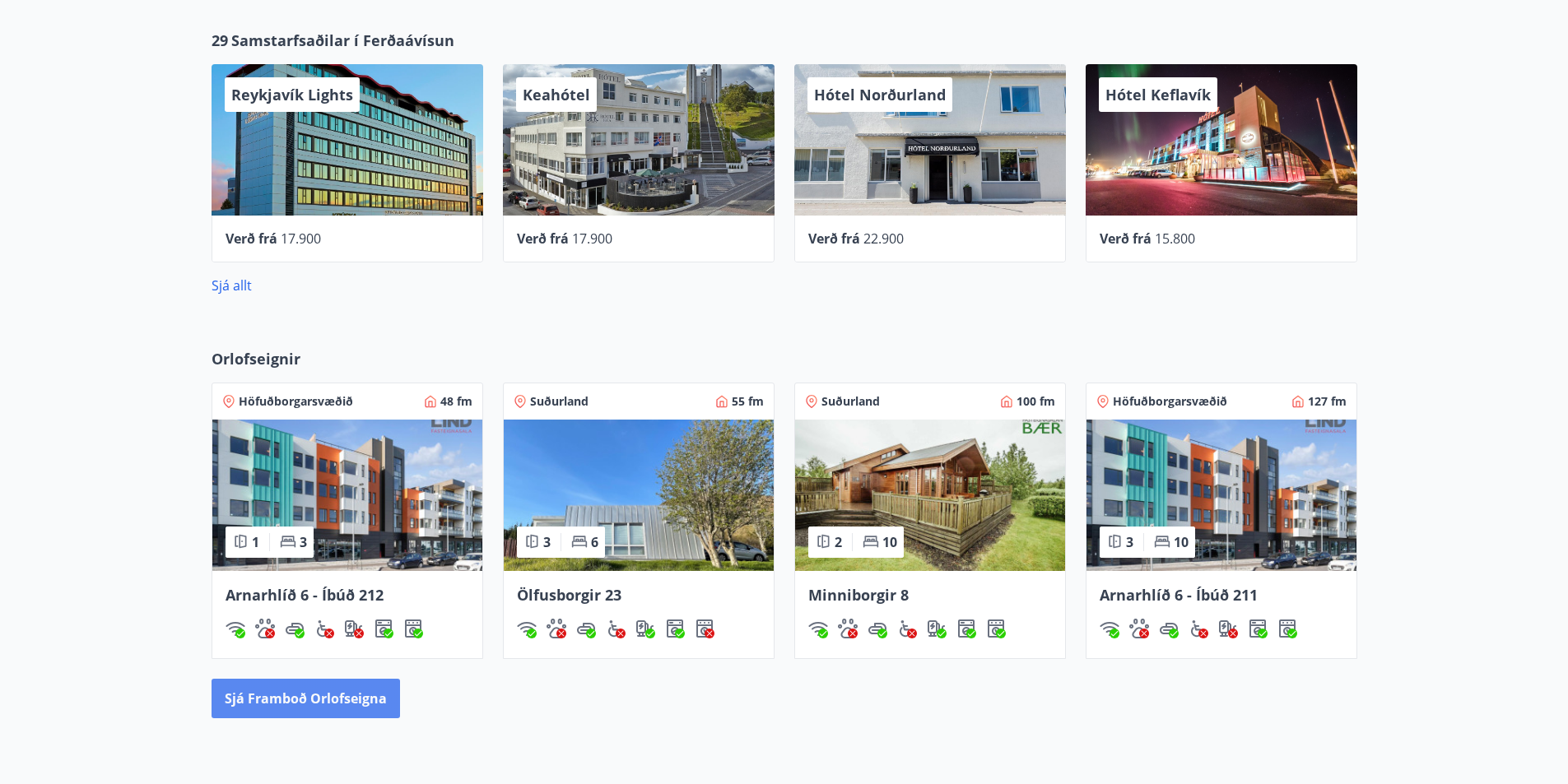
click at [257, 688] on button "Sjá framboð orlofseigna" at bounding box center [306, 698] width 189 height 39
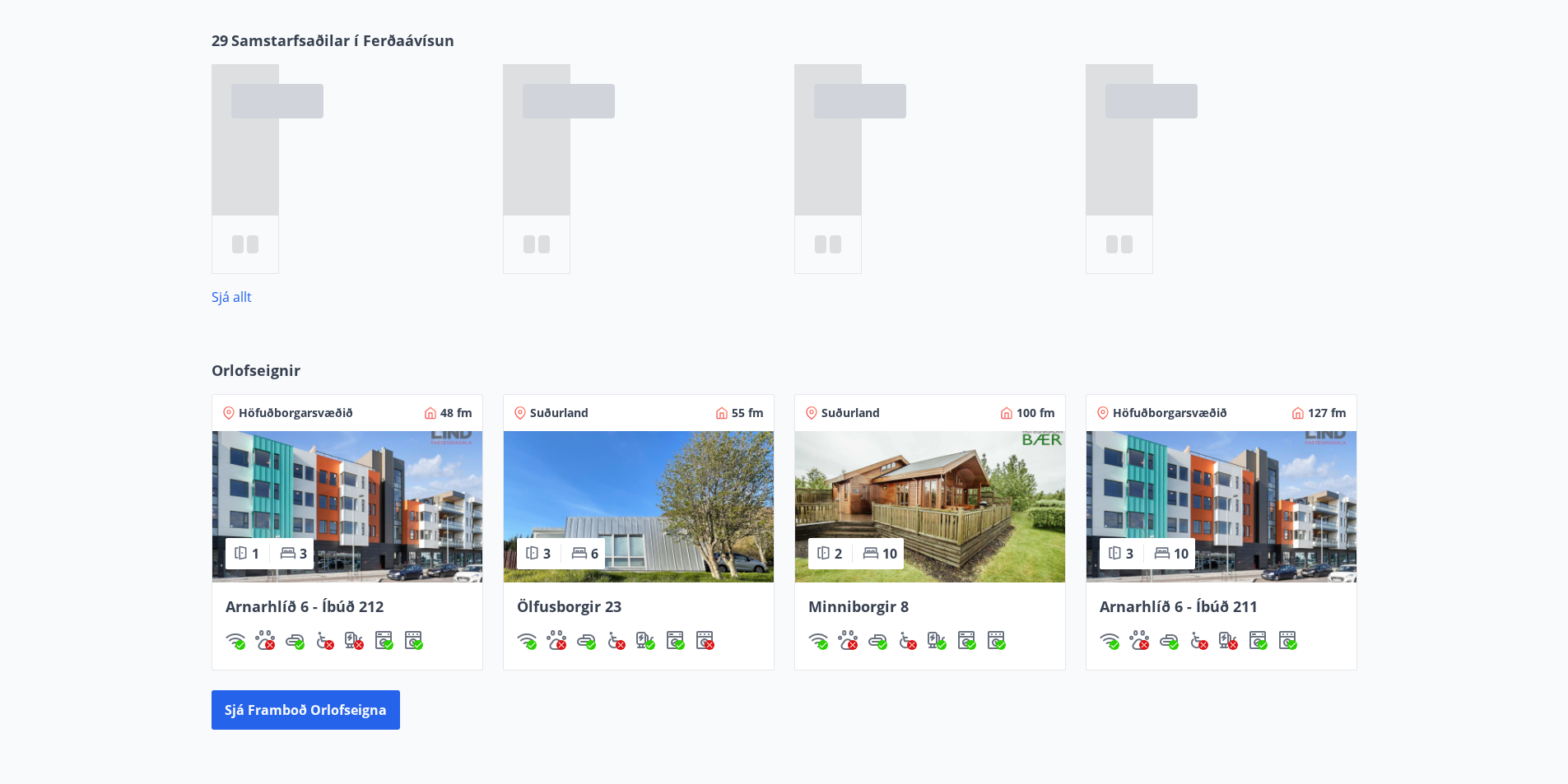
scroll to position [865, 0]
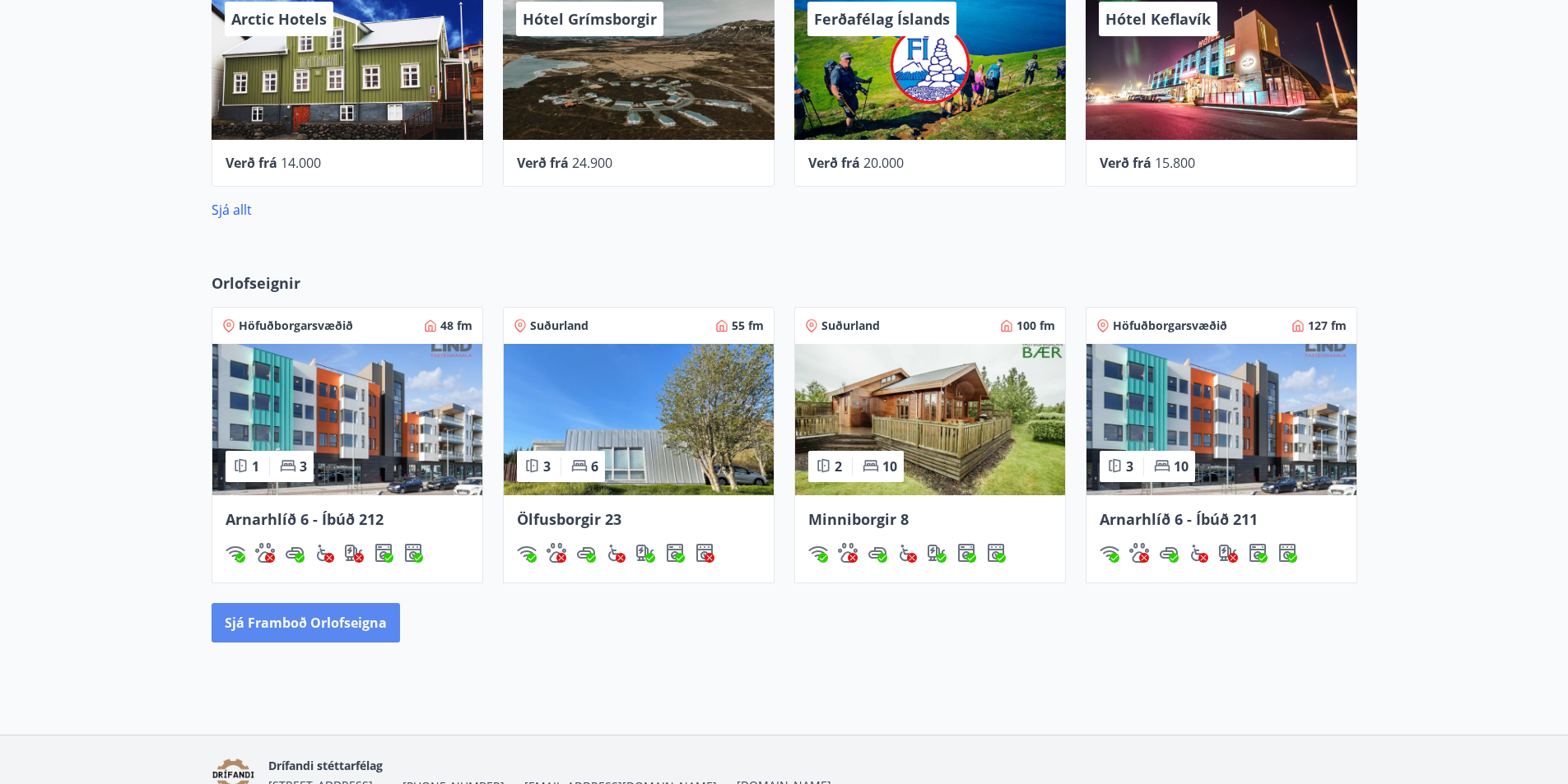
click at [327, 629] on button "Sjá framboð orlofseigna" at bounding box center [306, 622] width 189 height 39
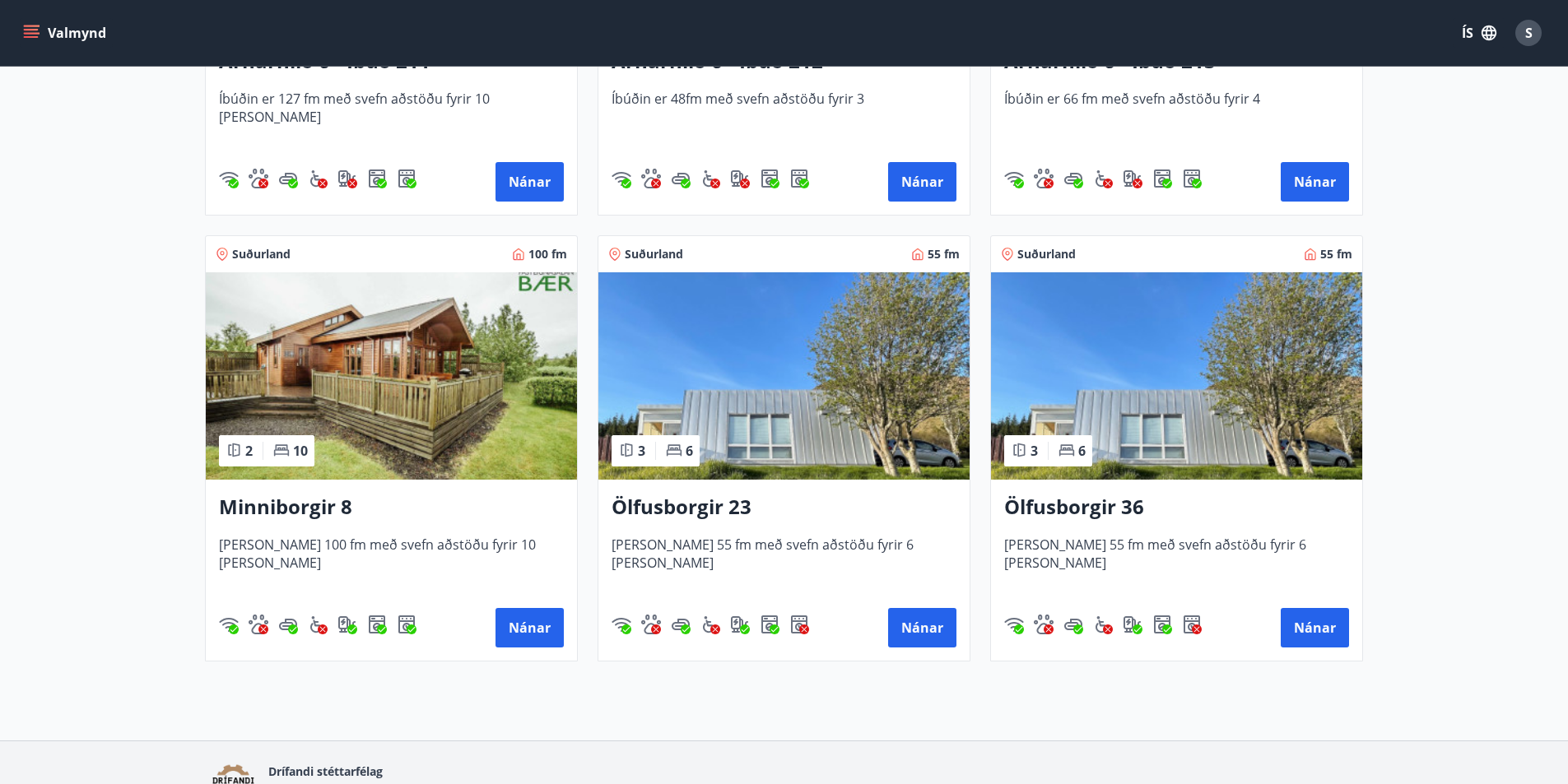
scroll to position [658, 0]
